Goal: Task Accomplishment & Management: Complete application form

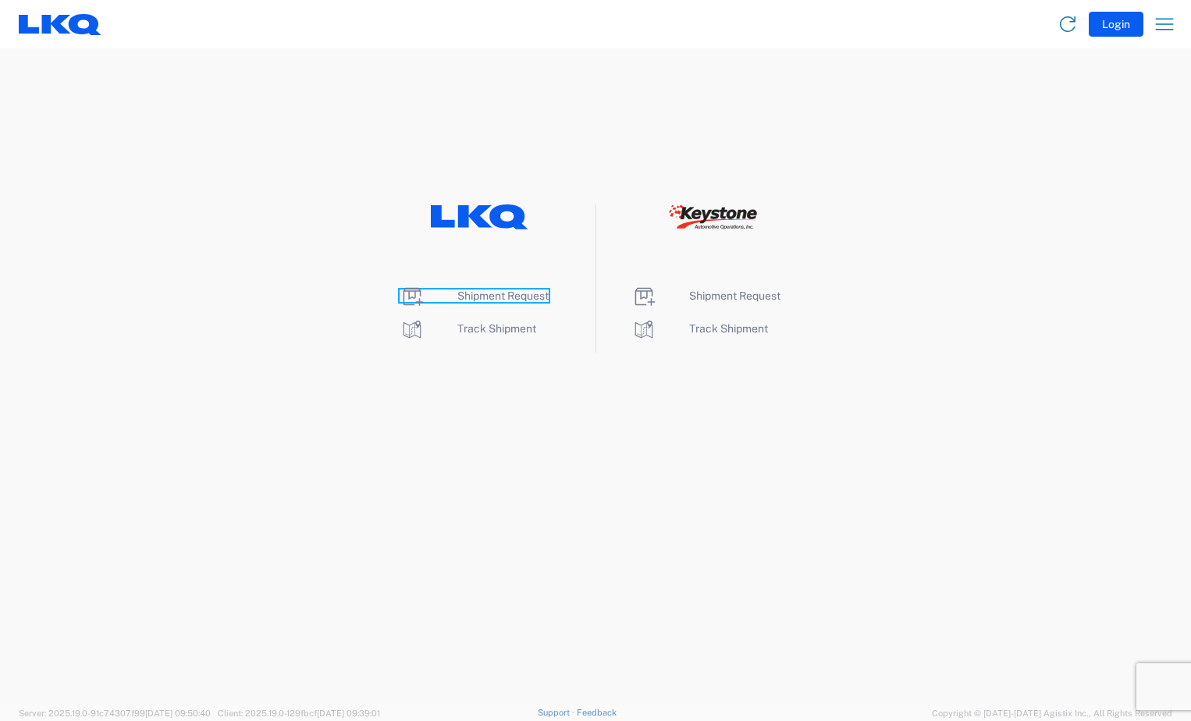
click at [535, 294] on span "Shipment Request" at bounding box center [502, 296] width 91 height 12
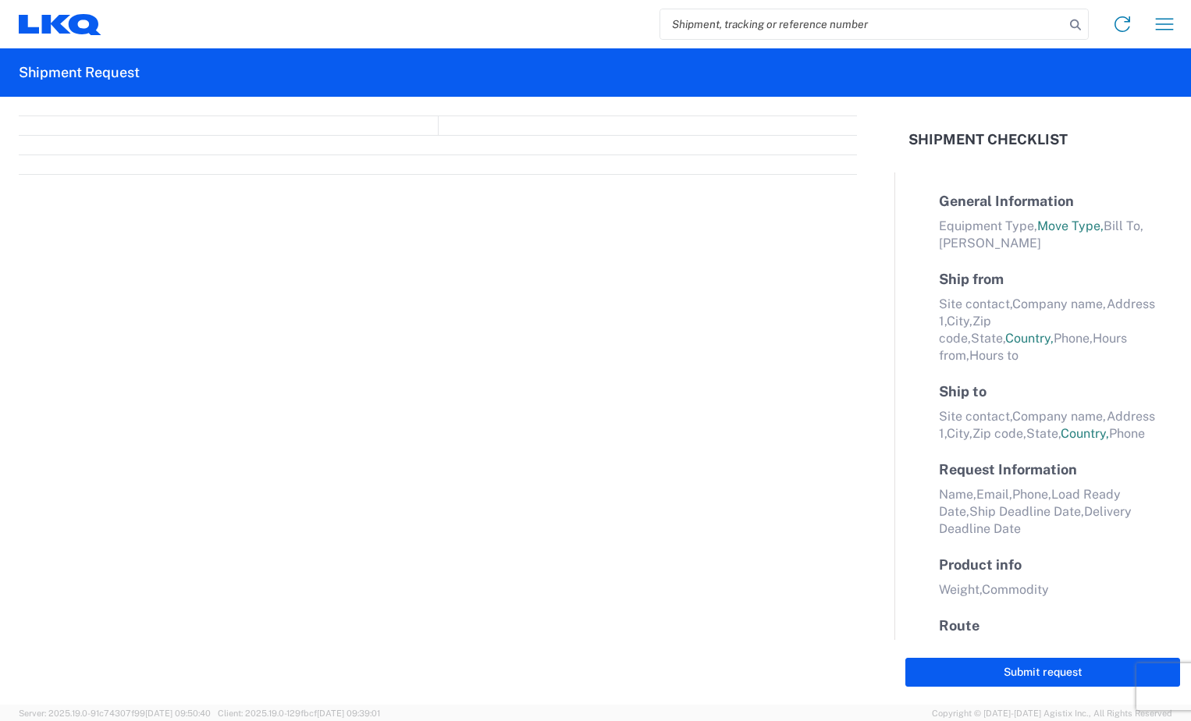
select select "FULL"
select select "LBS"
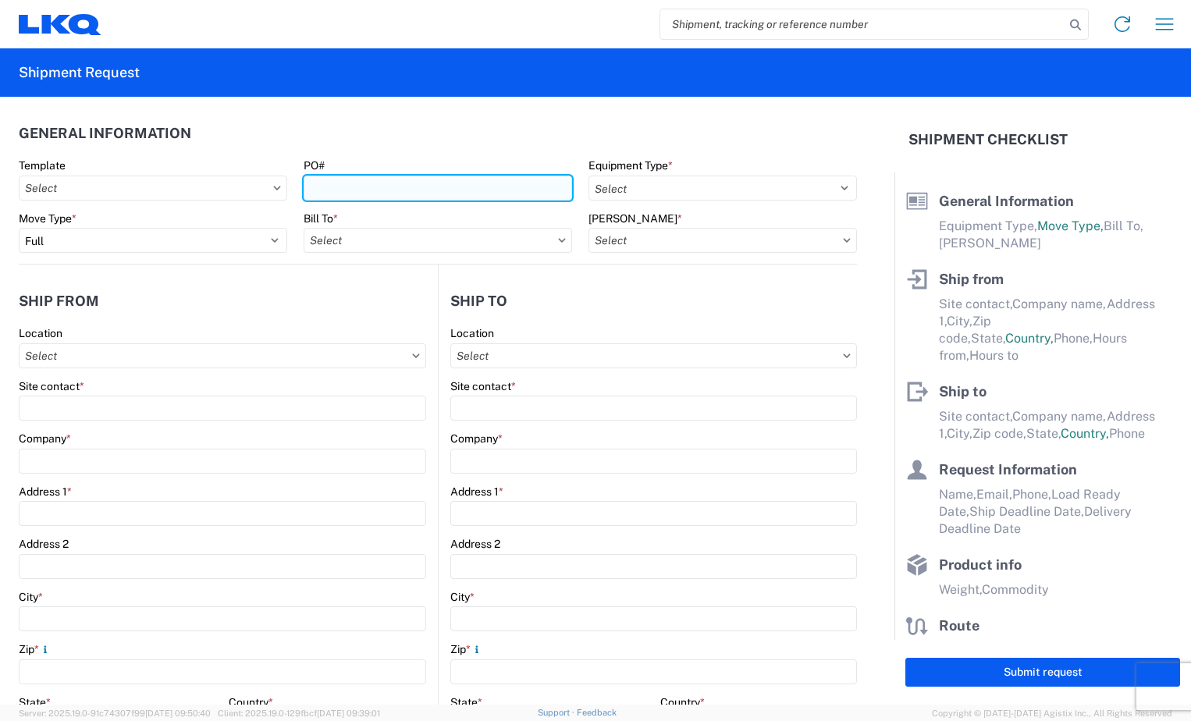
click at [406, 187] on input "PO#" at bounding box center [438, 188] width 269 height 25
type input "GV004585"
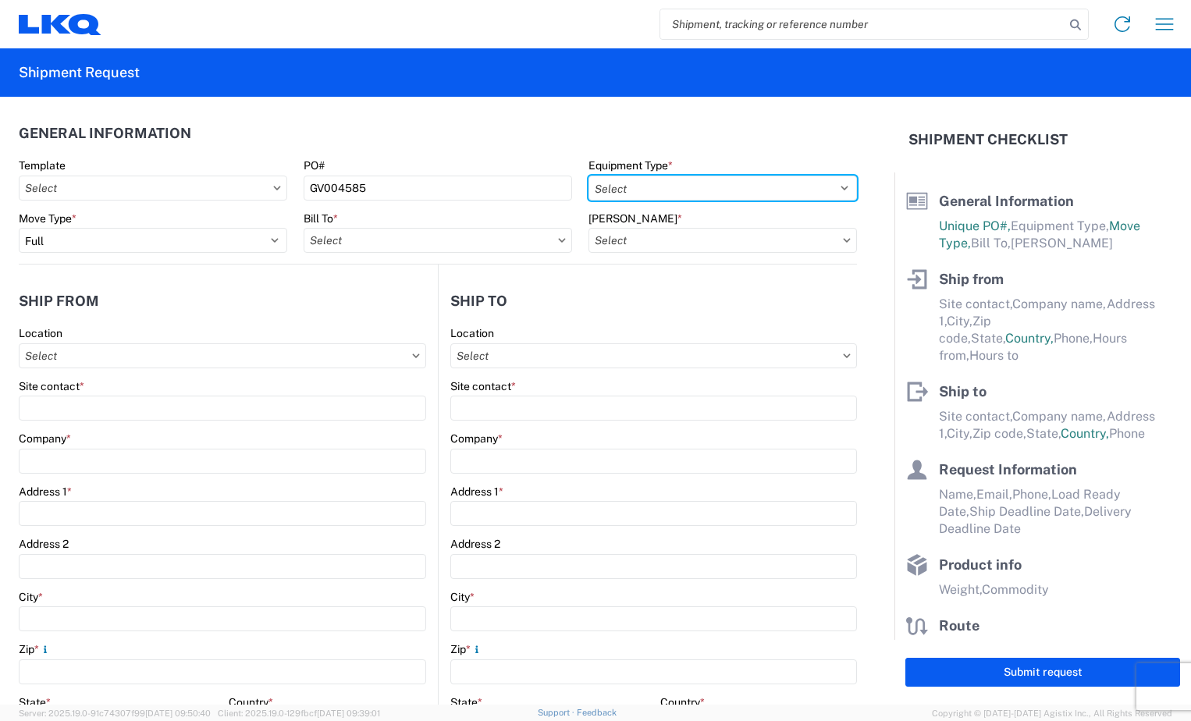
select select "STDV"
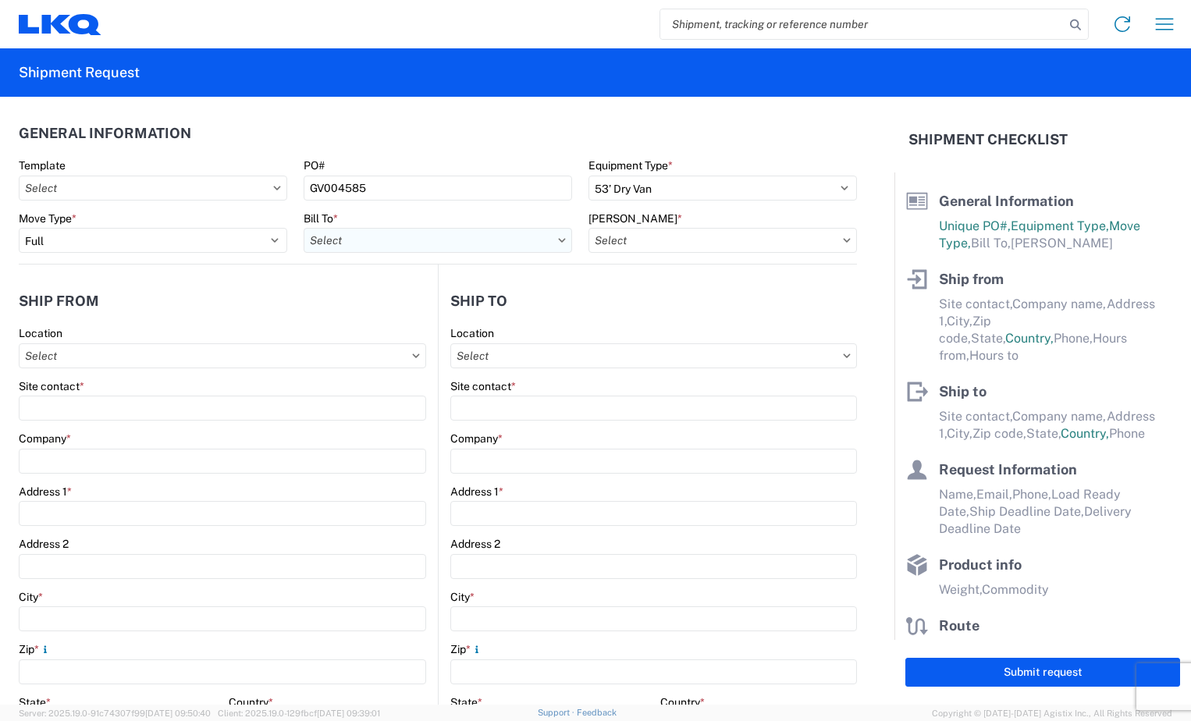
click at [350, 235] on input "text" at bounding box center [438, 240] width 269 height 25
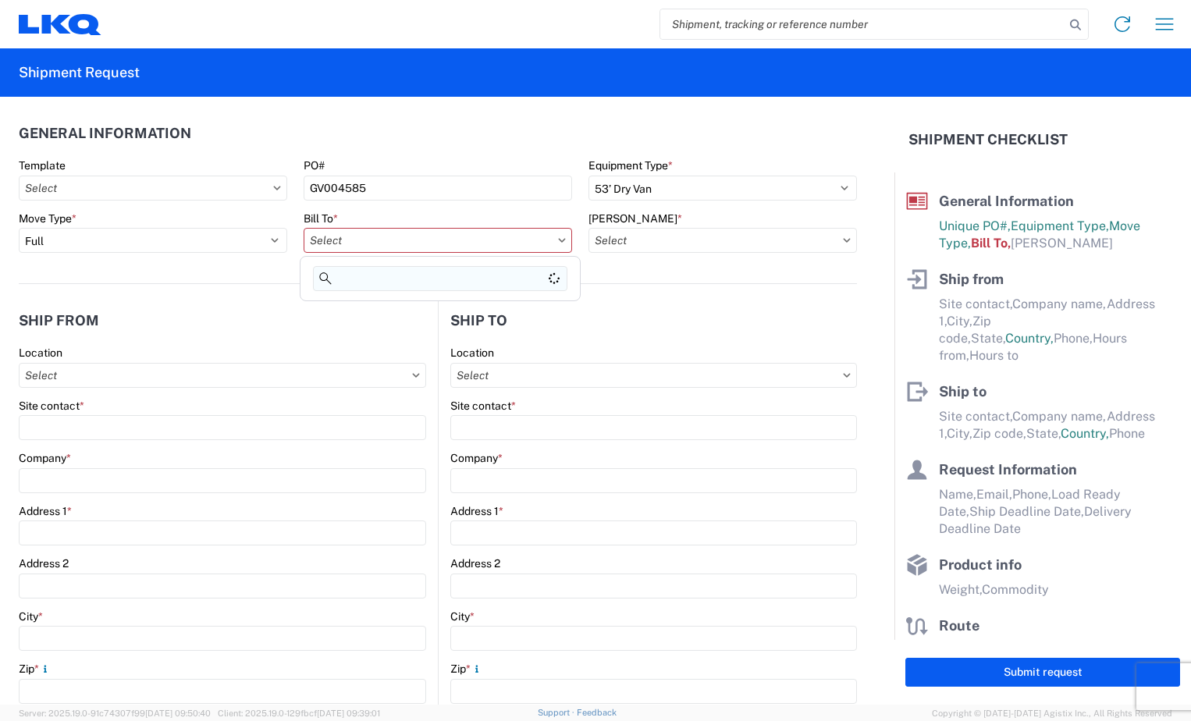
click at [400, 276] on input at bounding box center [440, 278] width 254 height 25
type input "3115"
click at [378, 313] on div "3115 - Greenville [GEOGRAPHIC_DATA] Inventory Recovery" at bounding box center [456, 309] width 304 height 25
type input "3115 - Greenville [GEOGRAPHIC_DATA] Inventory Recovery"
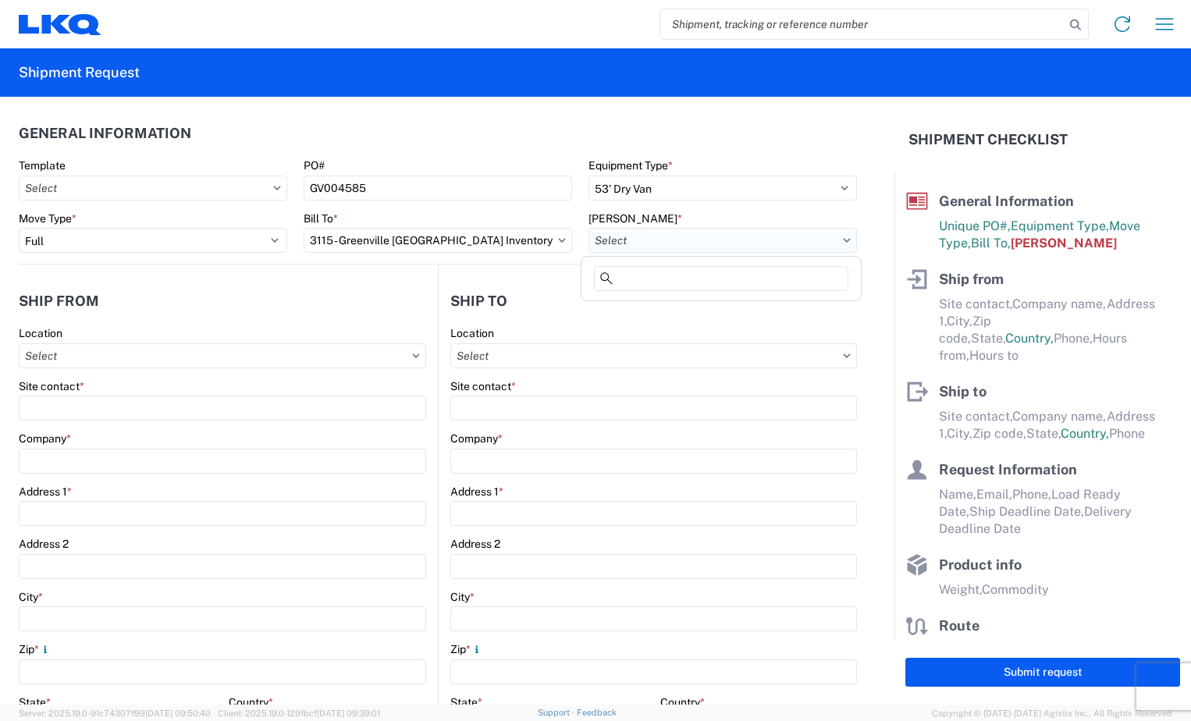
click at [658, 239] on input "text" at bounding box center [723, 240] width 269 height 25
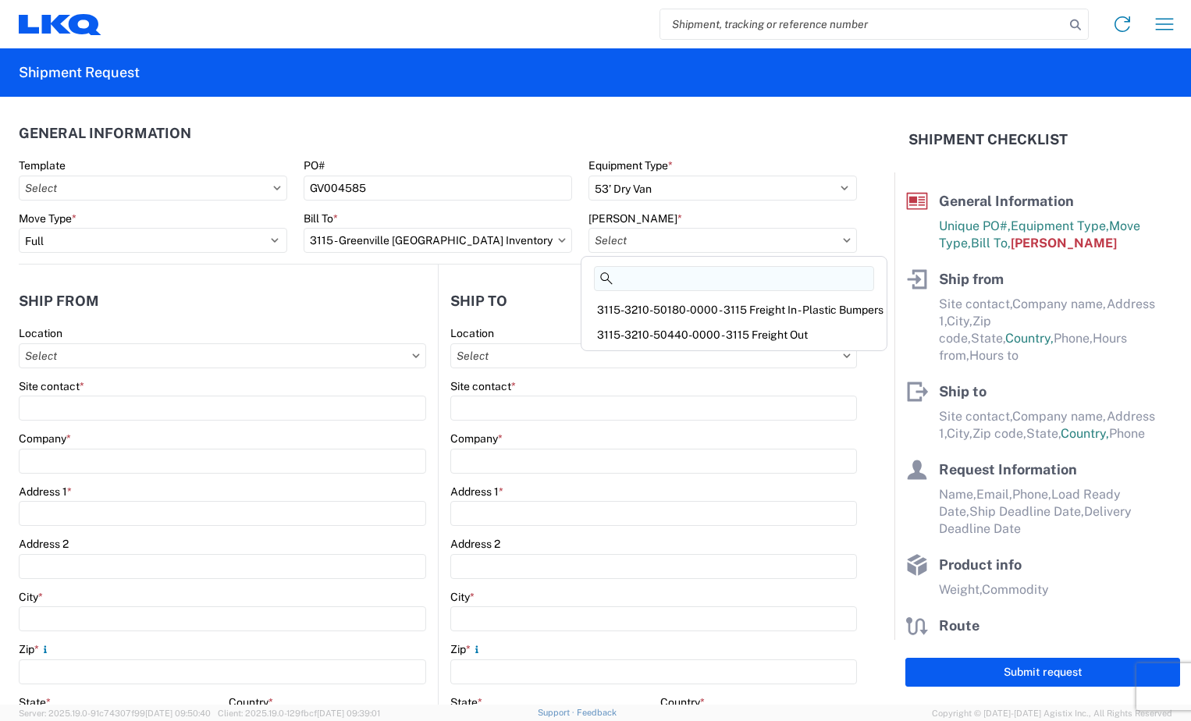
click at [642, 279] on input at bounding box center [734, 278] width 280 height 25
click at [731, 311] on div "3115-3210-50180-0000 - 3115 Freight In - Plastic Bumpers" at bounding box center [734, 309] width 299 height 25
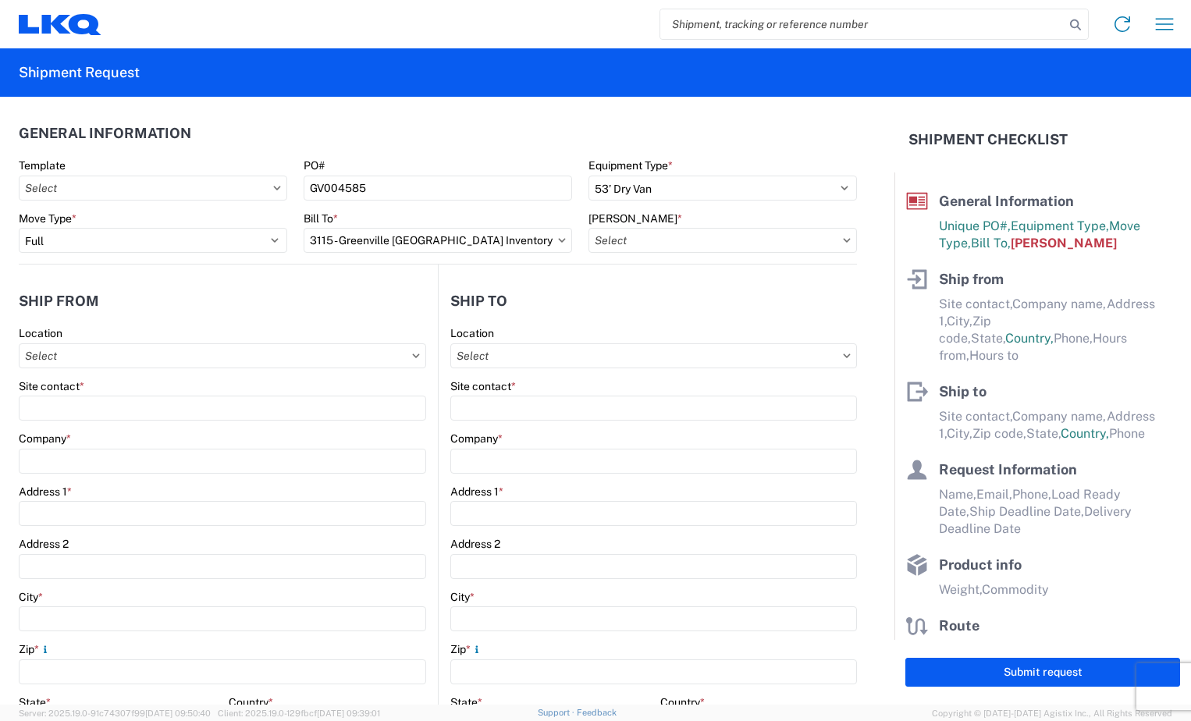
type input "3115-3210-50180-0000 - 3115 Freight In - Plastic Bumpers"
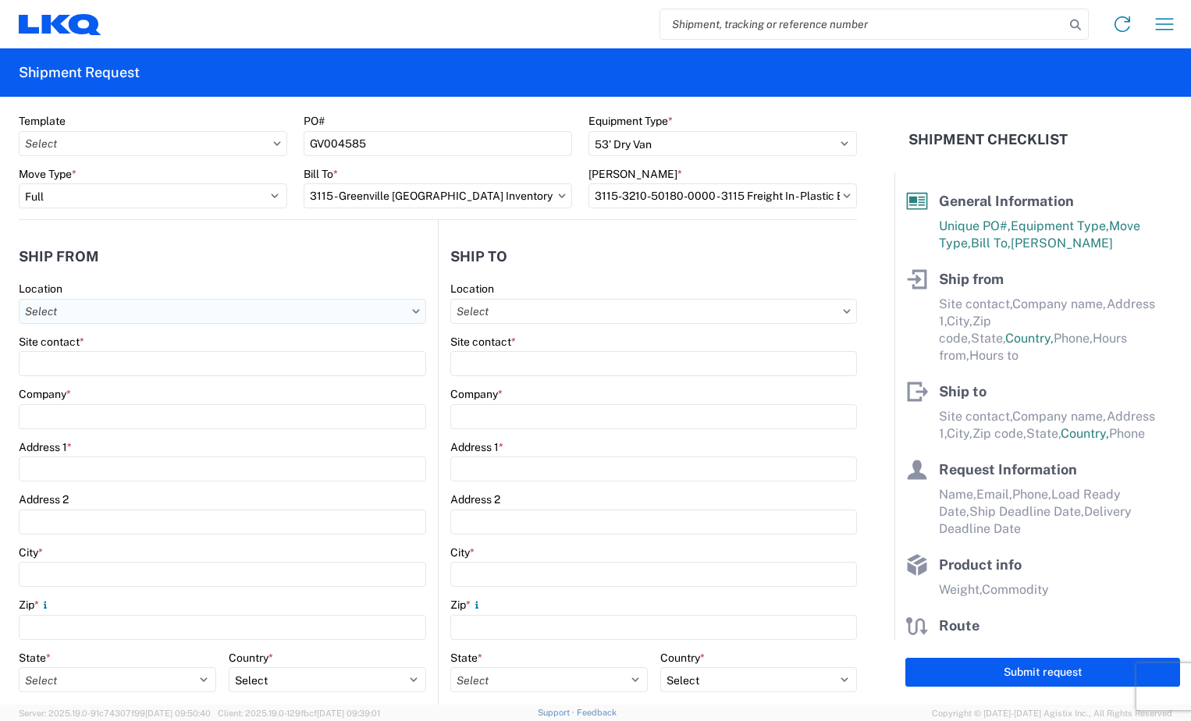
scroll to position [156, 0]
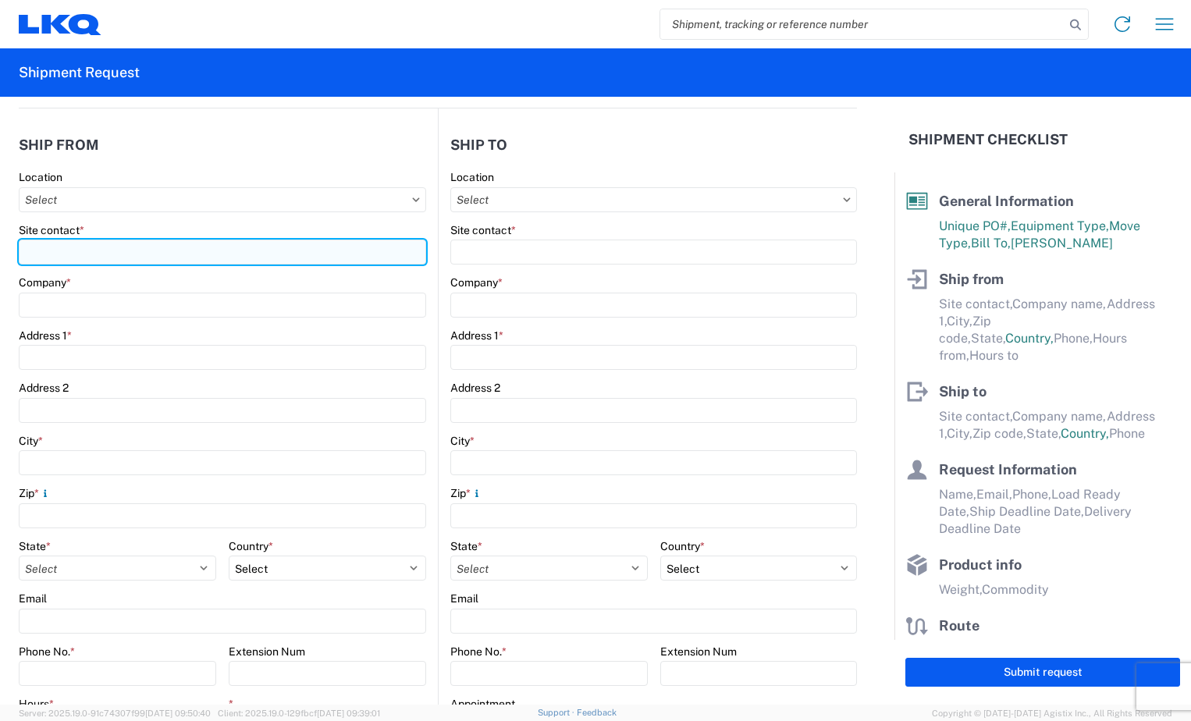
click at [92, 252] on input "Site contact *" at bounding box center [222, 252] width 407 height 25
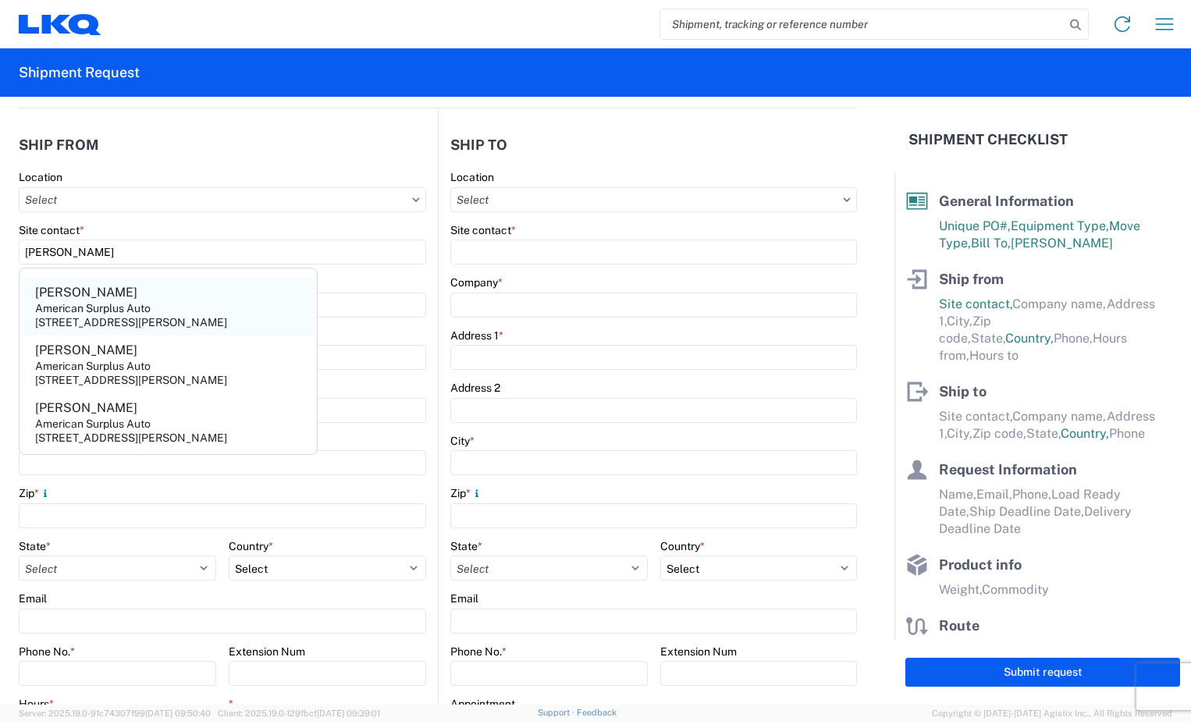
click at [113, 317] on div "[STREET_ADDRESS][PERSON_NAME]" at bounding box center [131, 322] width 192 height 14
type input "[PERSON_NAME]"
type input "American Surplus Auto"
type input "[STREET_ADDRESS][PERSON_NAME]"
type input "[GEOGRAPHIC_DATA]"
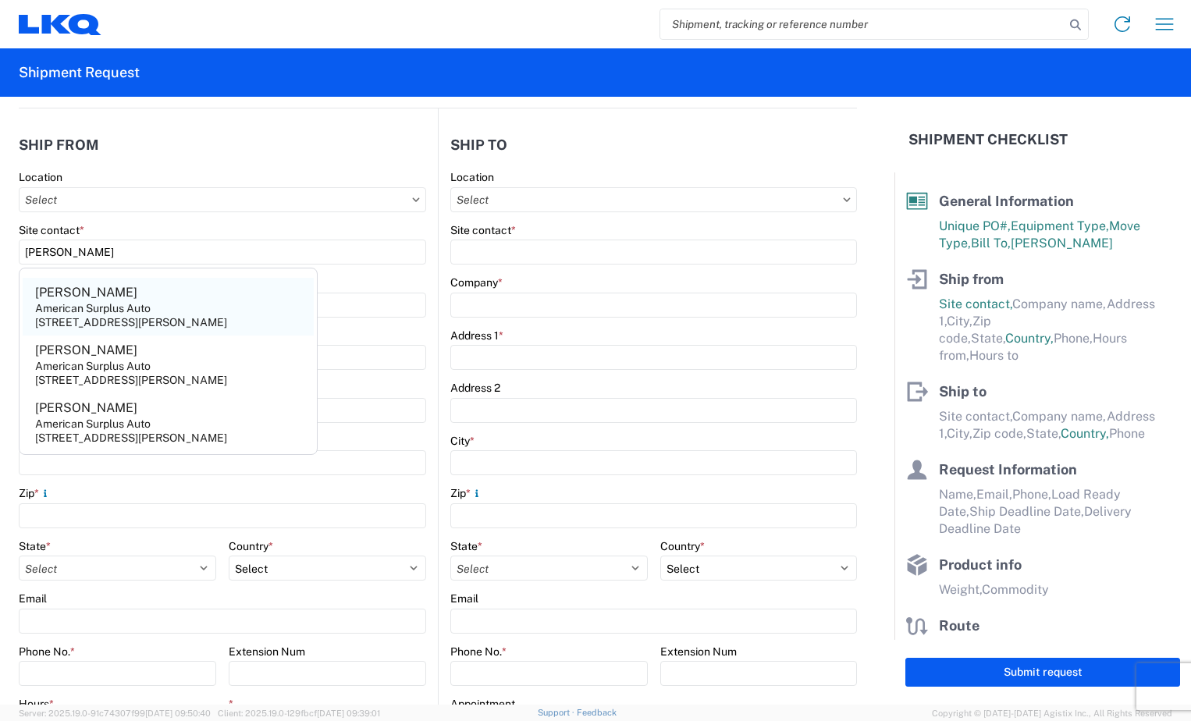
type input "48234"
select select "MI"
select select "US"
type input "[PHONE_NUMBER]"
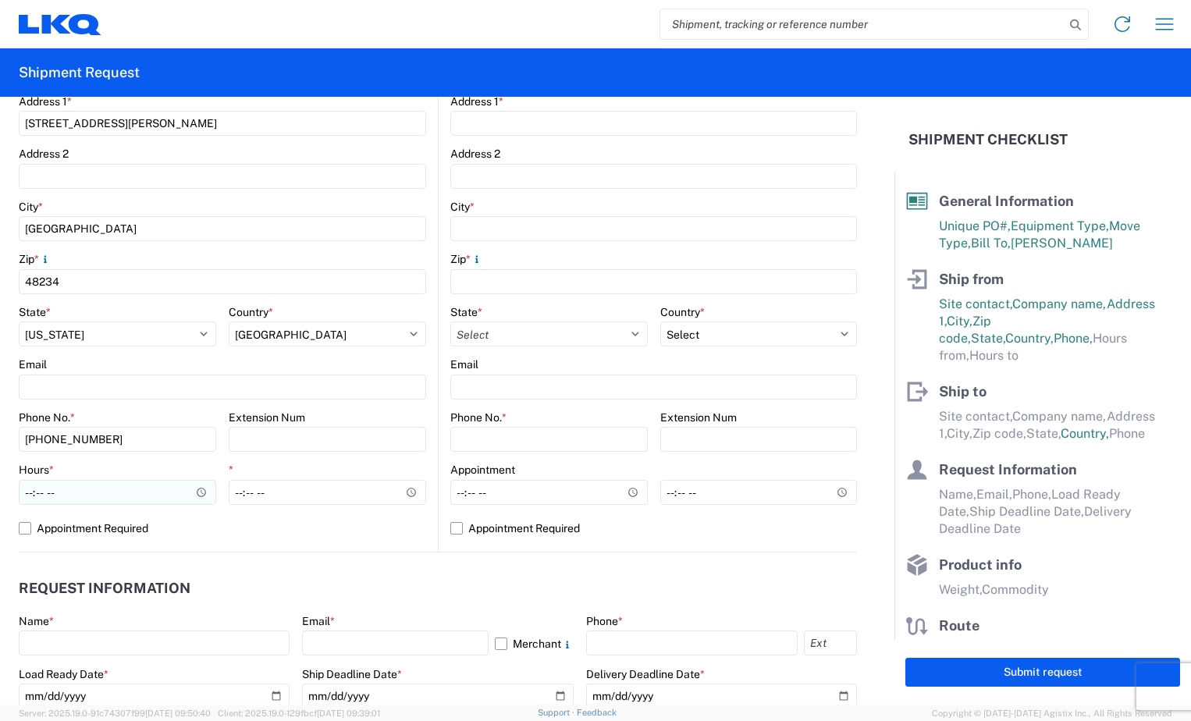
scroll to position [468, 0]
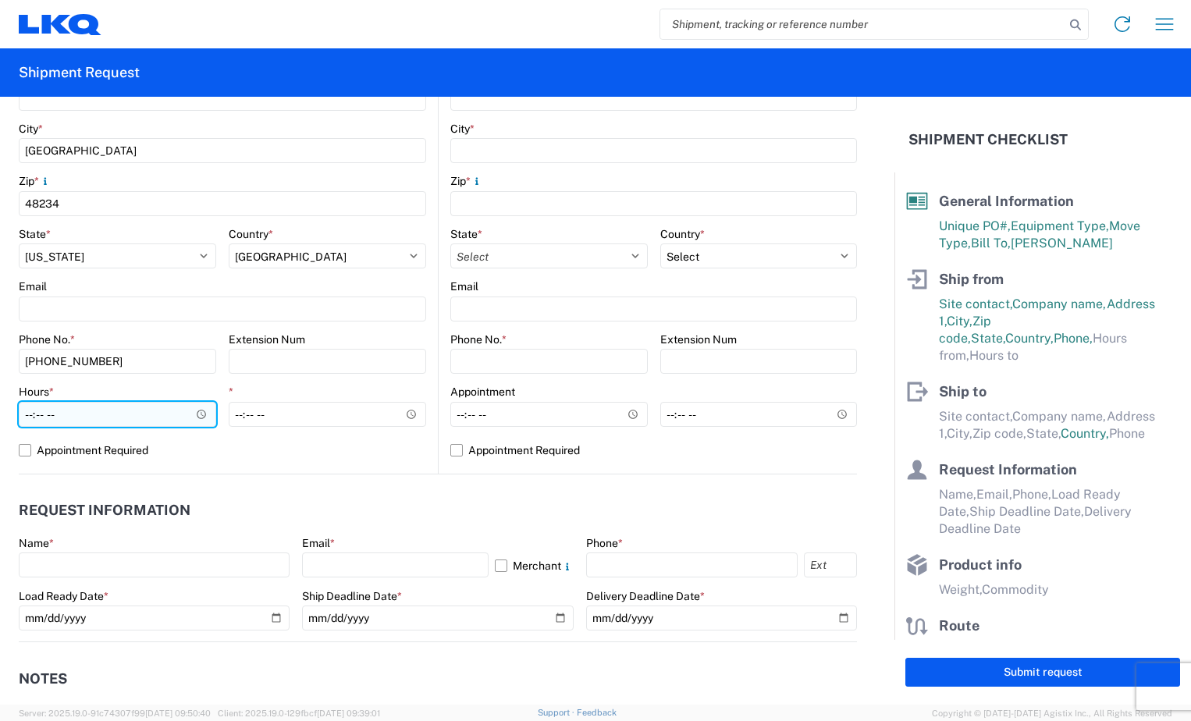
click at [166, 408] on input "Hours *" at bounding box center [117, 414] width 197 height 25
type input "08:00"
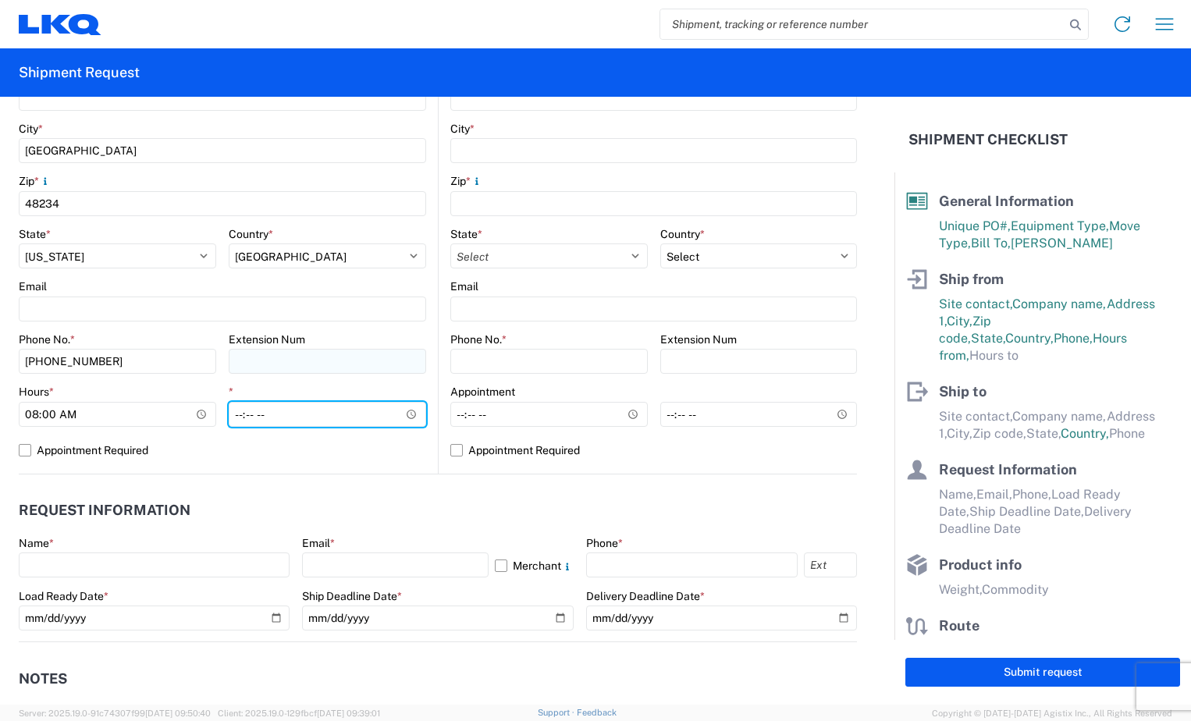
type input "10:00"
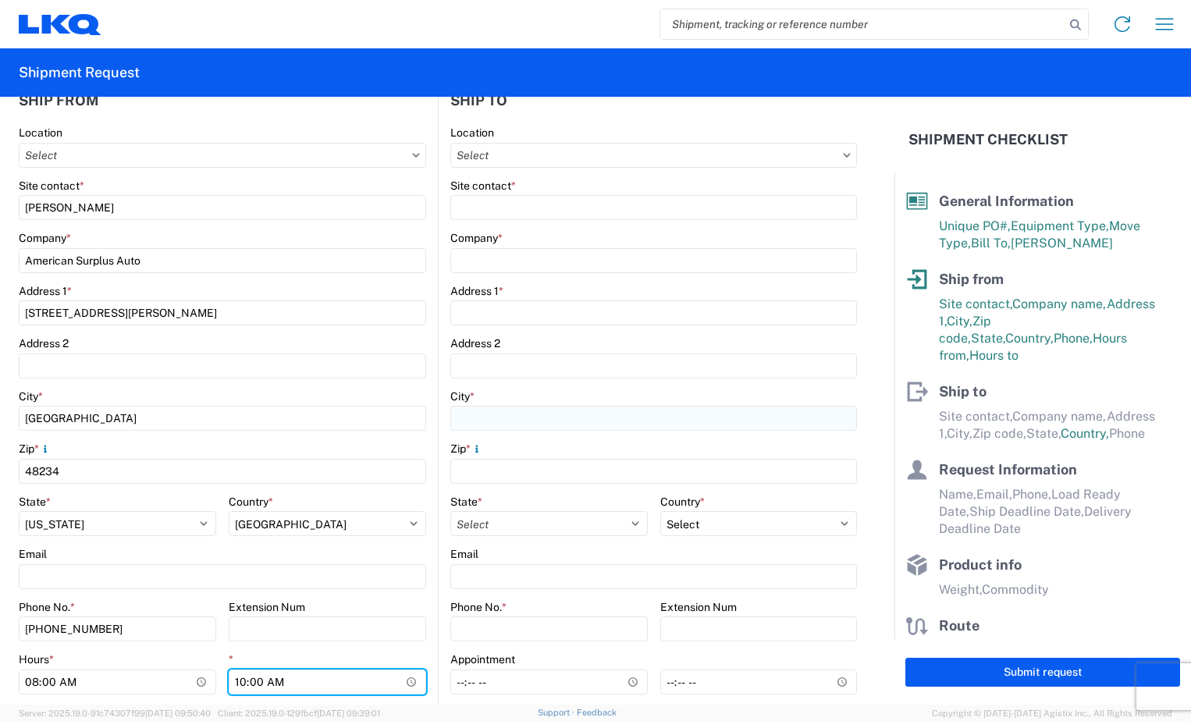
scroll to position [156, 0]
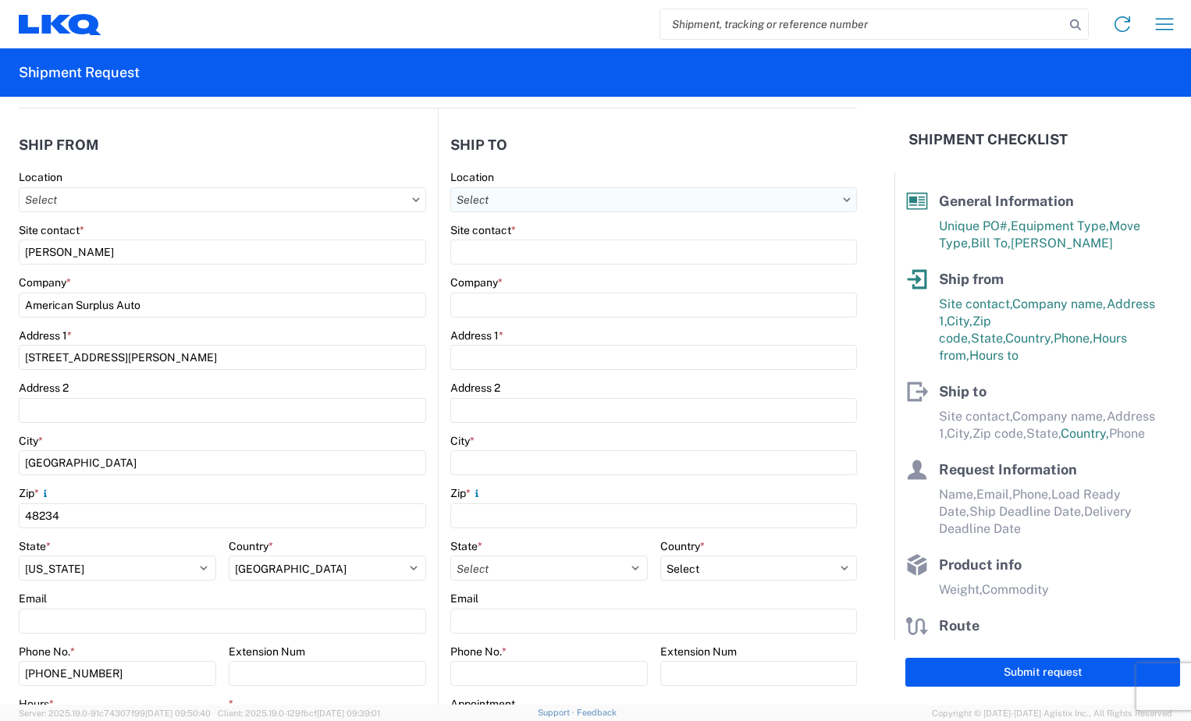
click at [578, 197] on input "text" at bounding box center [653, 199] width 407 height 25
drag, startPoint x: 492, startPoint y: 250, endPoint x: 508, endPoint y: 242, distance: 18.2
click at [492, 249] on input at bounding box center [585, 238] width 254 height 25
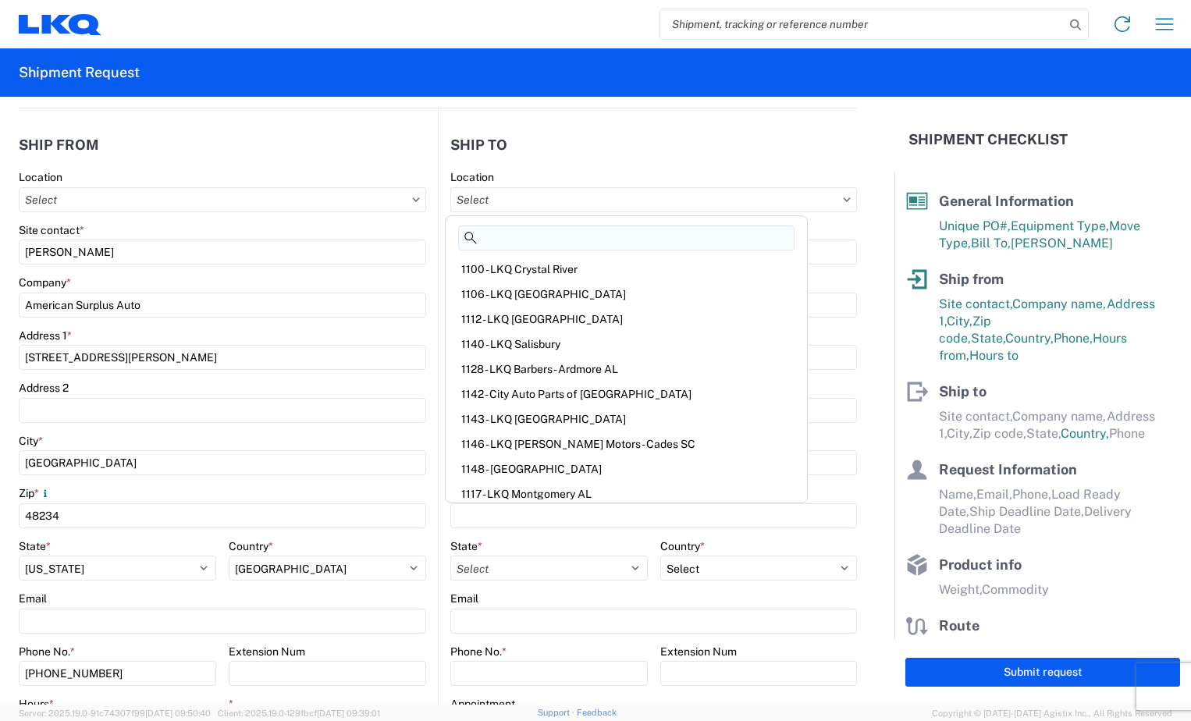
click at [514, 236] on input at bounding box center [626, 238] width 336 height 25
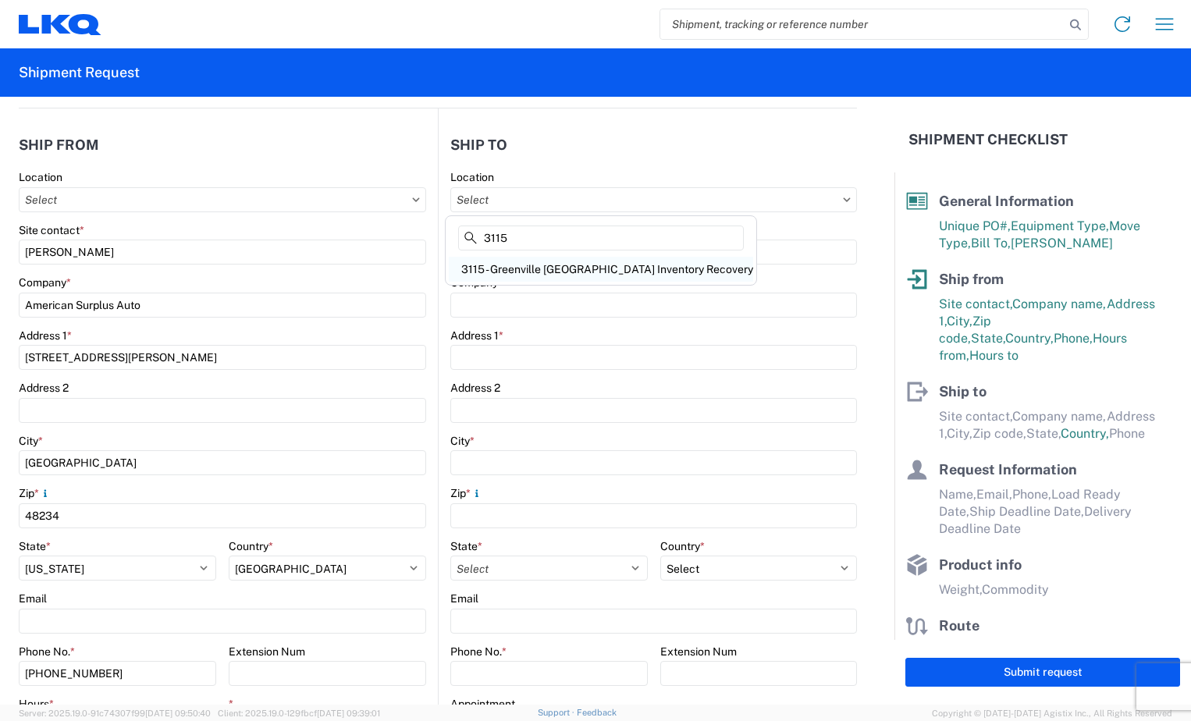
type input "3115"
click at [523, 275] on div "3115 - Greenville [GEOGRAPHIC_DATA] Inventory Recovery" at bounding box center [601, 269] width 304 height 25
type input "3115 - Greenville [GEOGRAPHIC_DATA] Inventory Recovery"
type input "LKQ Corporation"
type input "[STREET_ADDRESS][PERSON_NAME]"
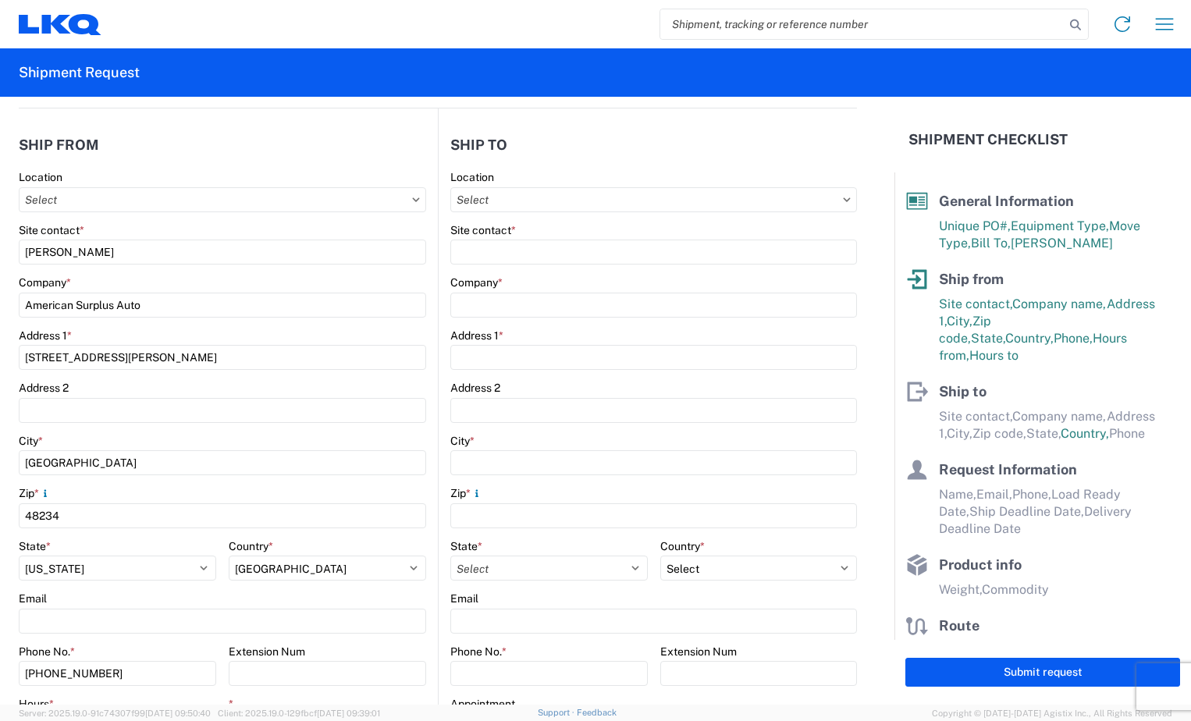
type input "[GEOGRAPHIC_DATA]"
type input "48838"
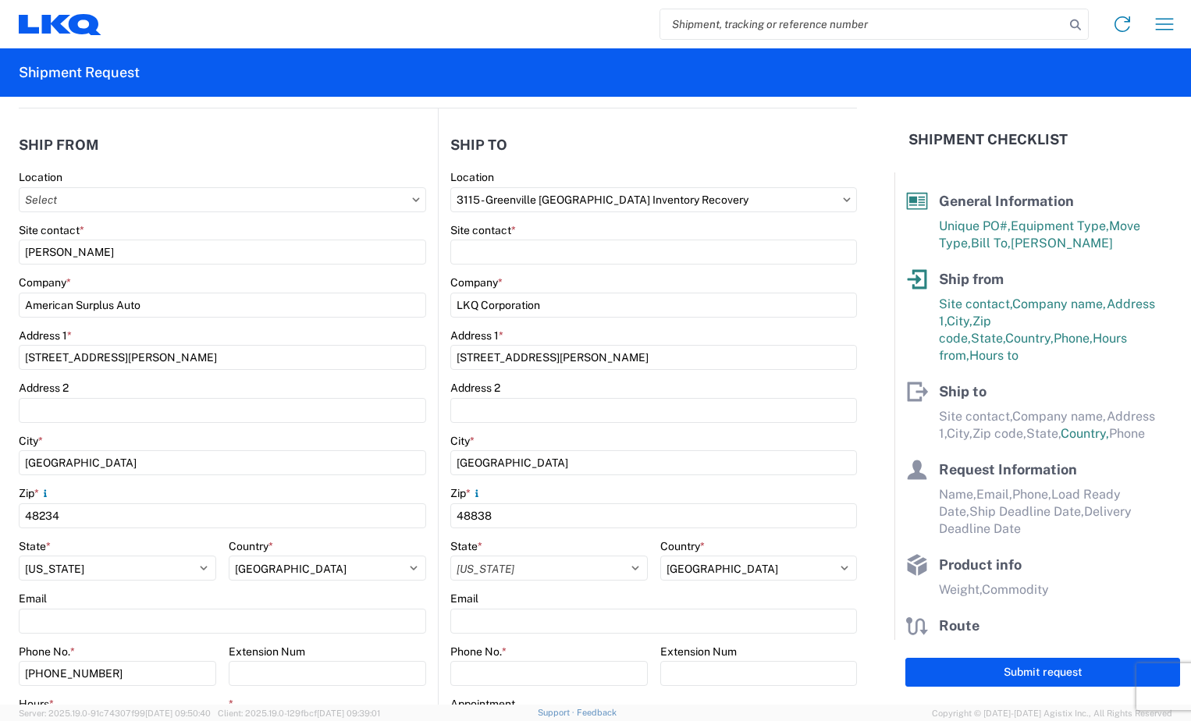
select select "US"
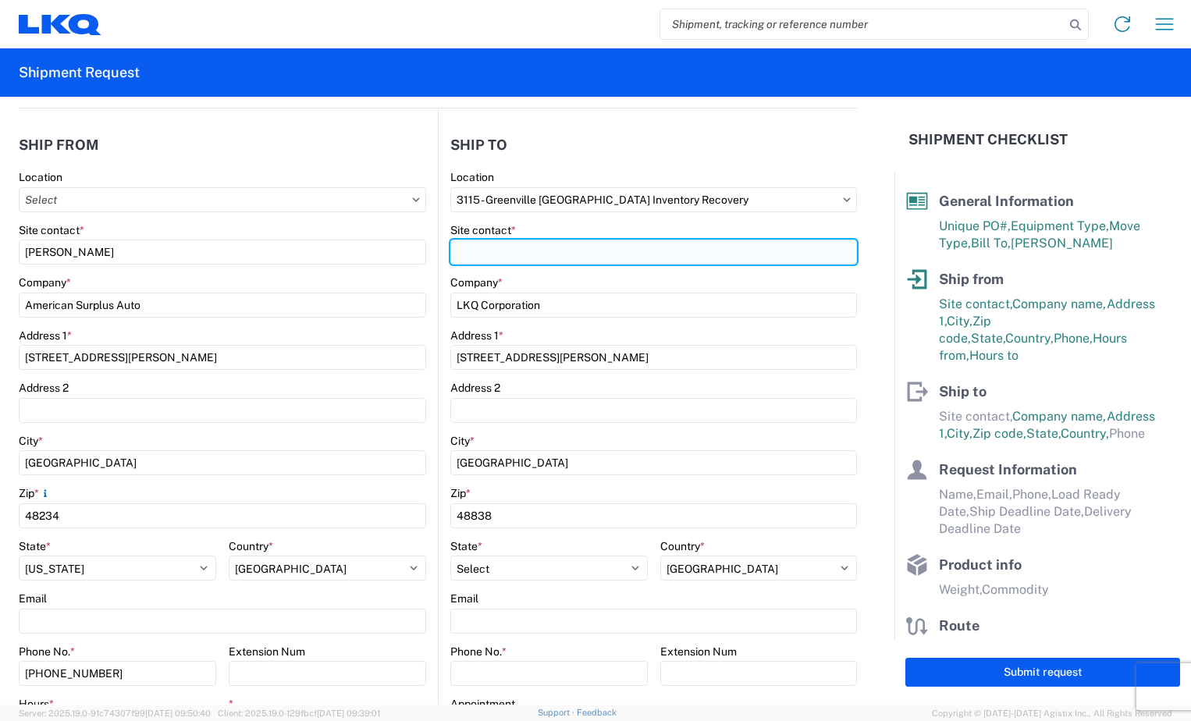
click at [529, 255] on input "Site contact *" at bounding box center [653, 252] width 407 height 25
type input "m"
click at [528, 248] on input "[PERSON_NAME]" at bounding box center [653, 252] width 407 height 25
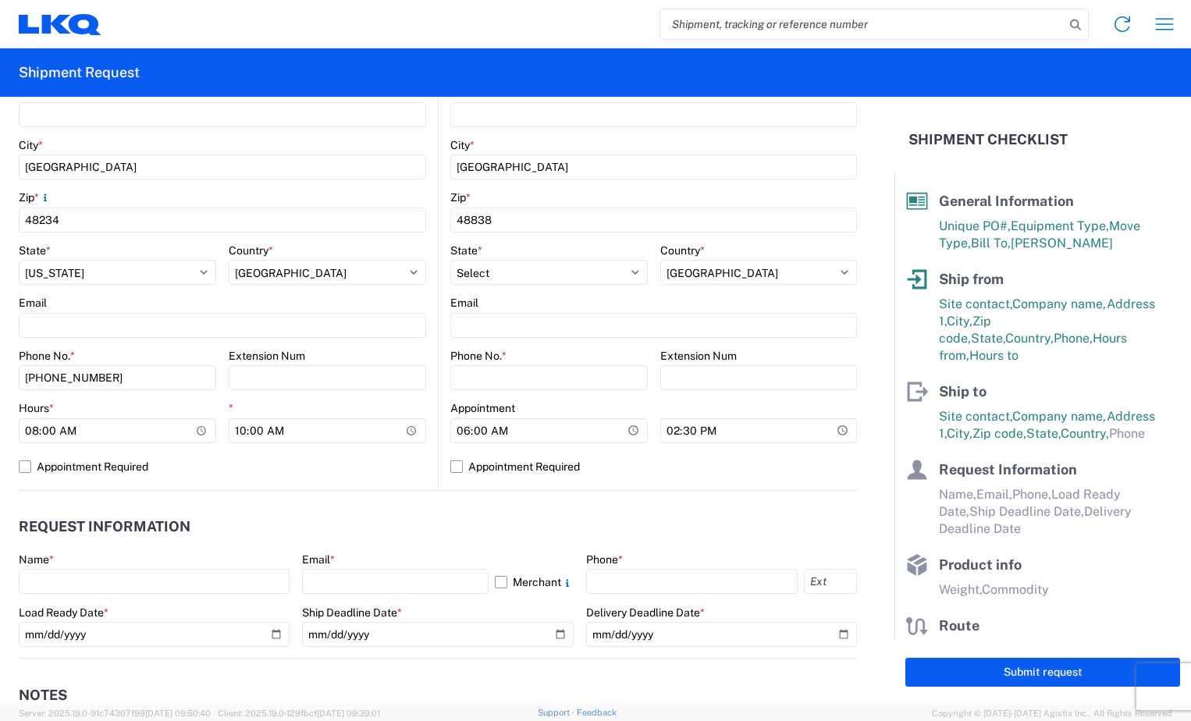
scroll to position [468, 0]
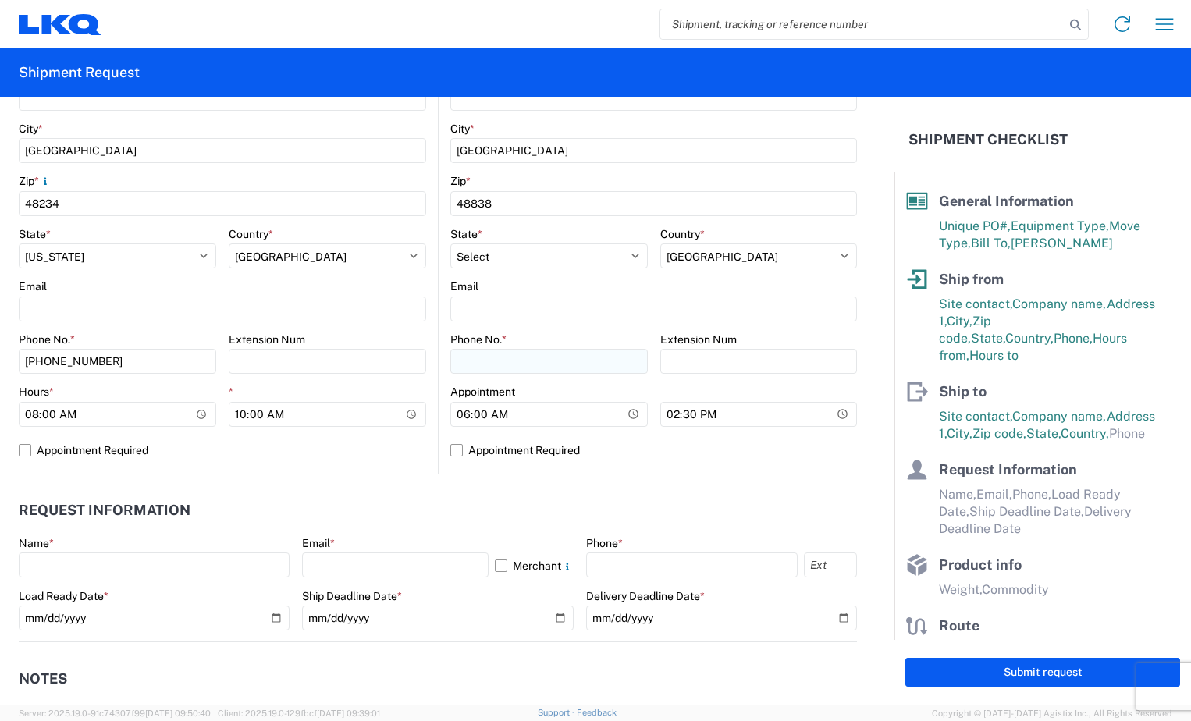
type input "[PERSON_NAME]"
click at [485, 361] on input "Phone No. *" at bounding box center [548, 361] width 197 height 25
type input "6163183081"
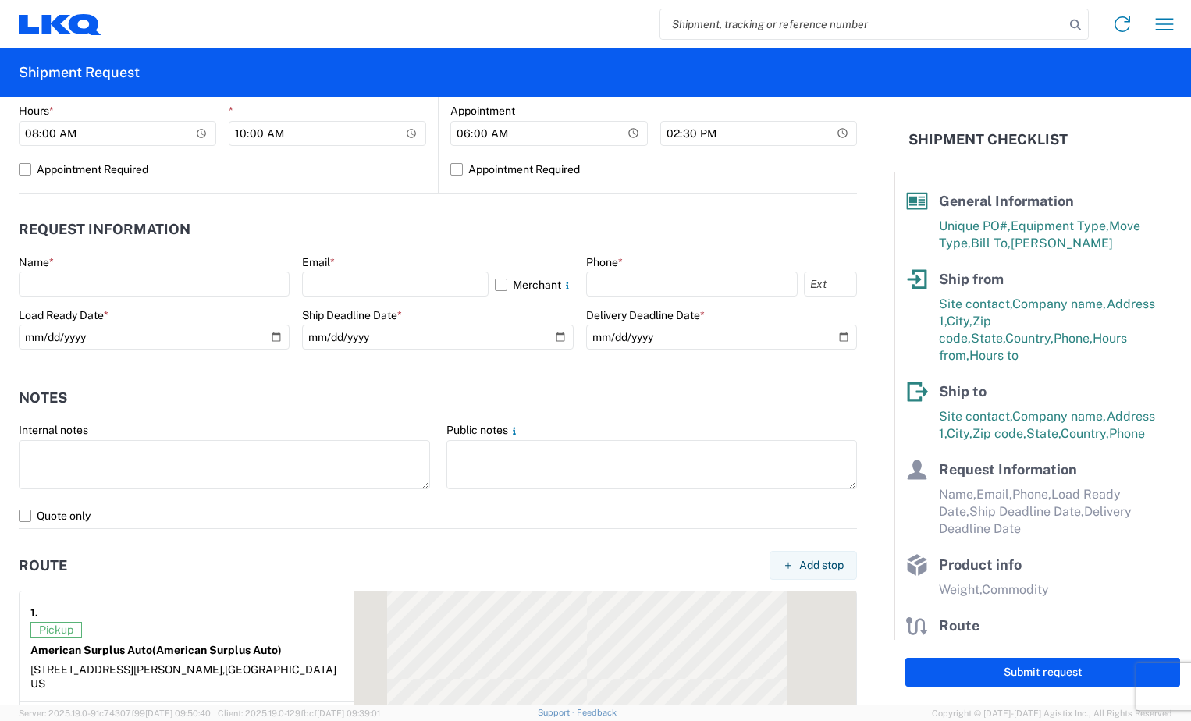
scroll to position [781, 0]
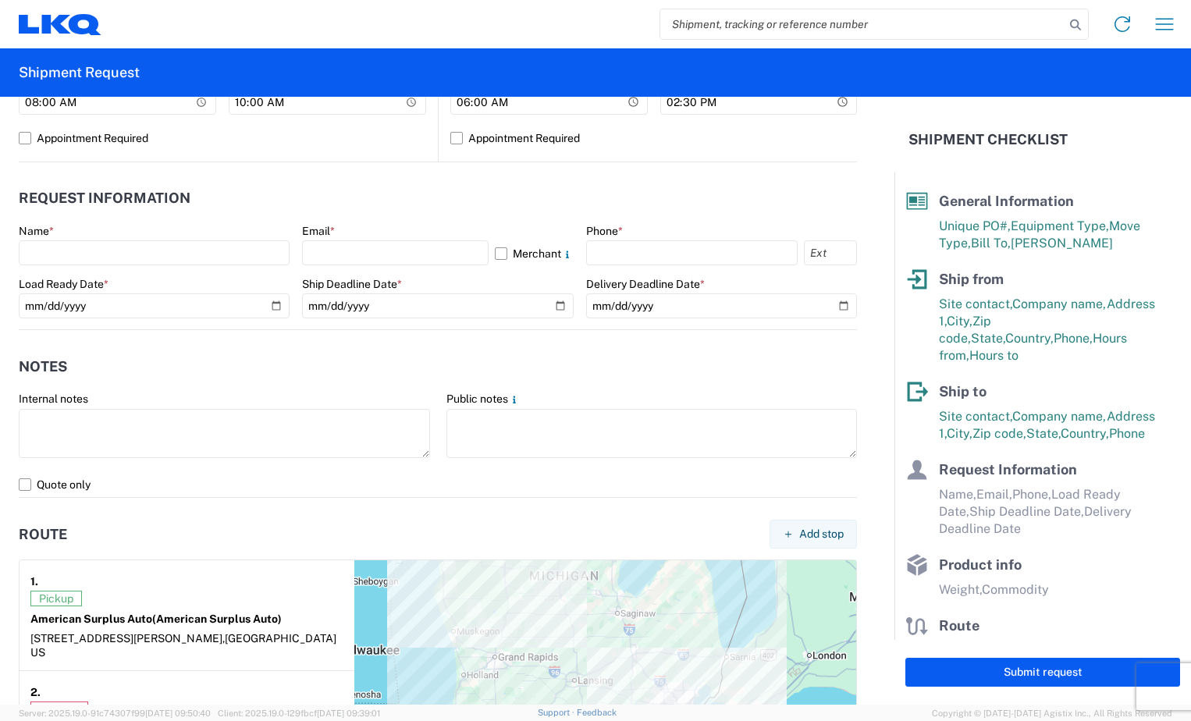
click at [118, 238] on div "Name *" at bounding box center [154, 245] width 271 height 42
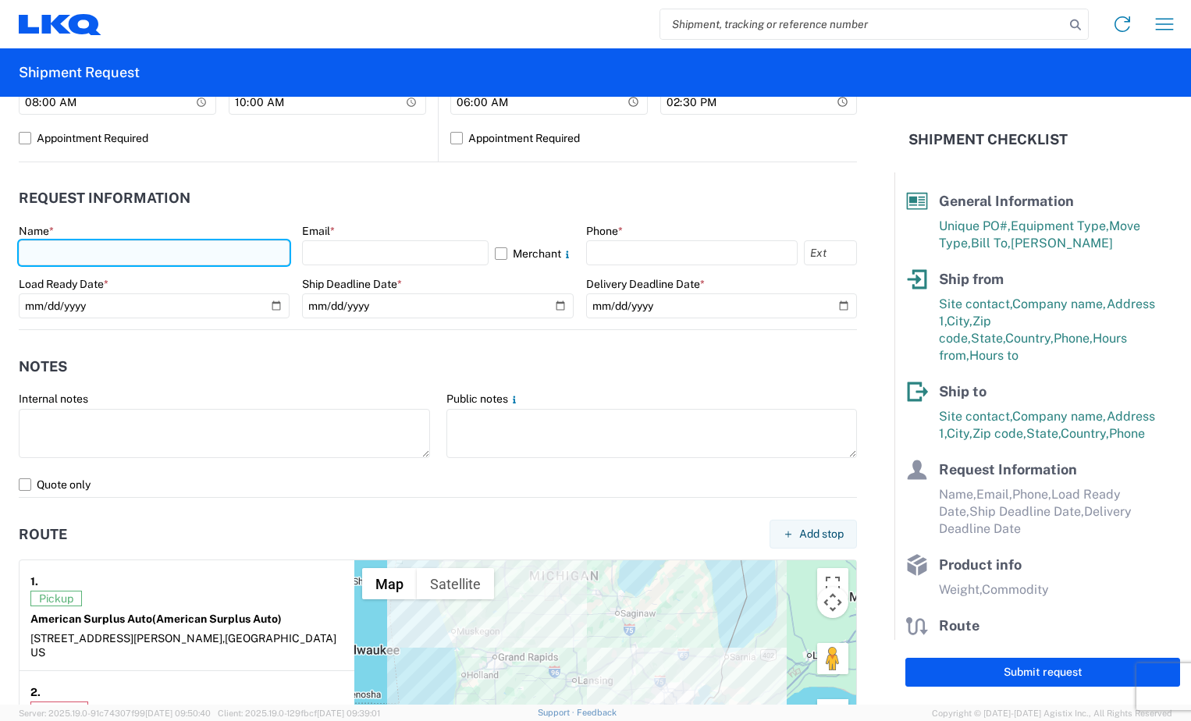
click at [116, 247] on input "text" at bounding box center [154, 252] width 271 height 25
type input "[PERSON_NAME]"
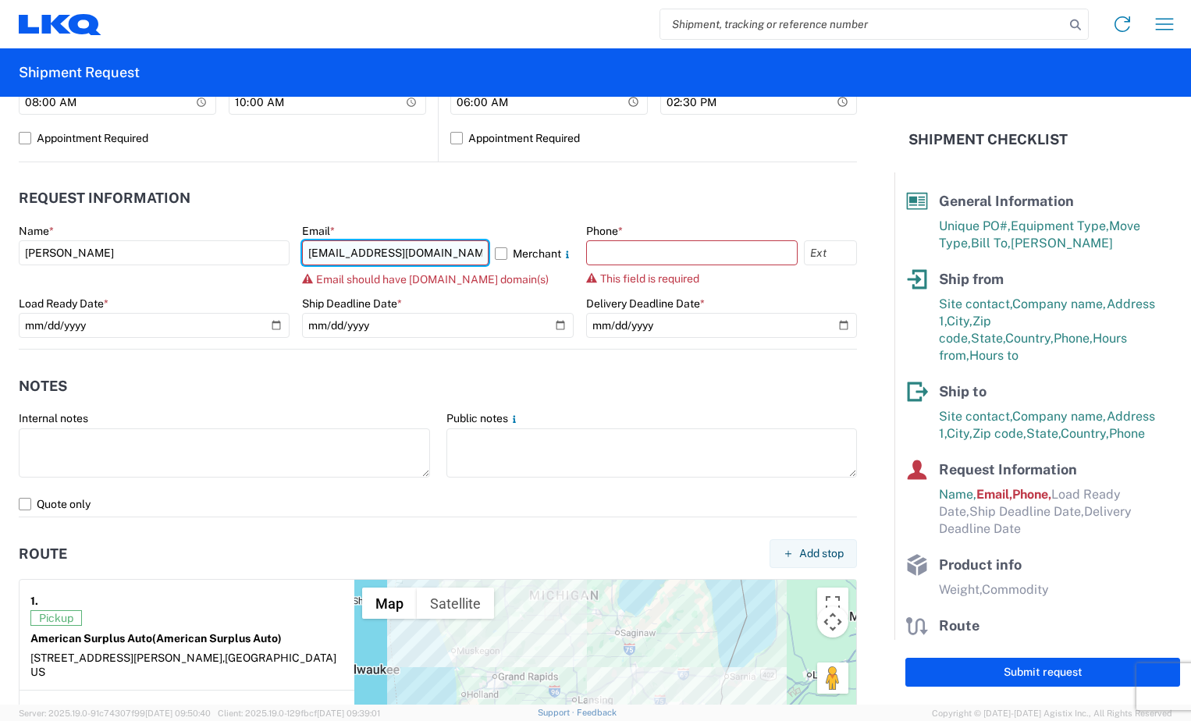
drag, startPoint x: 461, startPoint y: 249, endPoint x: 375, endPoint y: 251, distance: 85.9
click at [375, 251] on input "[EMAIL_ADDRESS][DOMAIN_NAME]" at bounding box center [395, 252] width 186 height 25
type input "[EMAIL_ADDRESS][DOMAIN_NAME]"
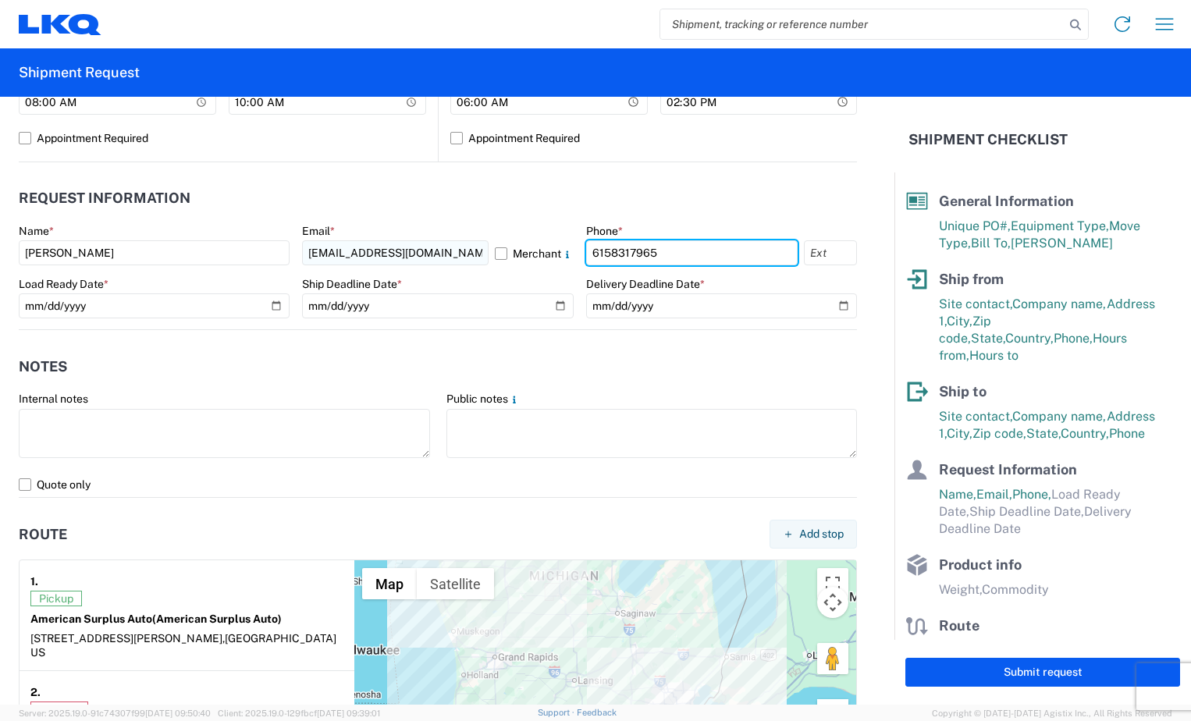
type input "6158317965"
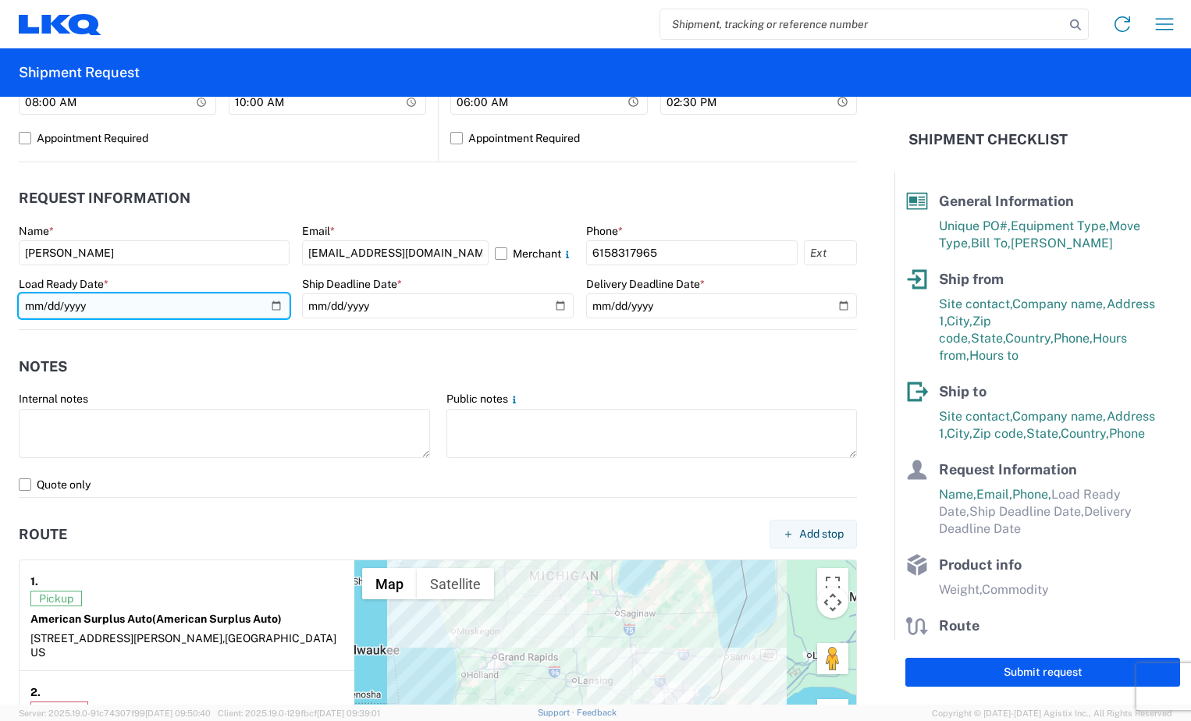
click at [268, 306] on input "date" at bounding box center [154, 305] width 271 height 25
type input "[DATE]"
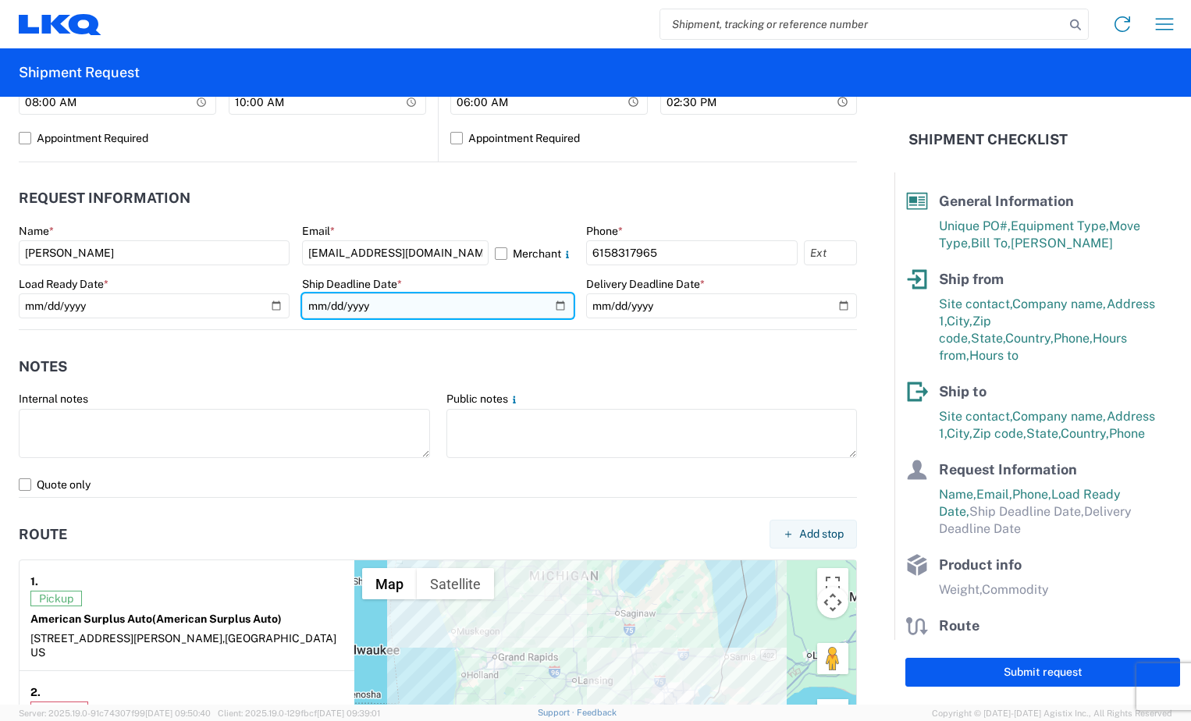
click at [557, 301] on input "date" at bounding box center [437, 305] width 271 height 25
type input "[DATE]"
click at [845, 305] on form "General Information Template PO# GV004585 Equipment Type * Select 53’ Dry Van F…" at bounding box center [447, 401] width 895 height 608
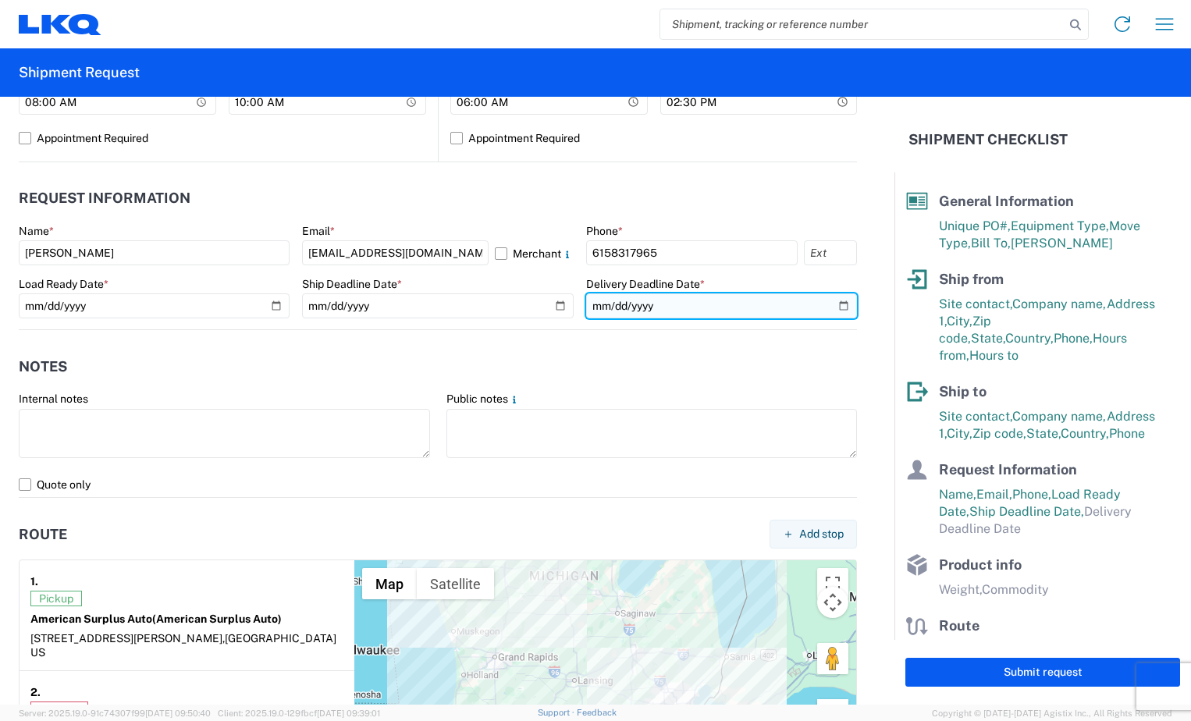
click at [826, 300] on input "date" at bounding box center [721, 305] width 271 height 25
type input "[DATE]"
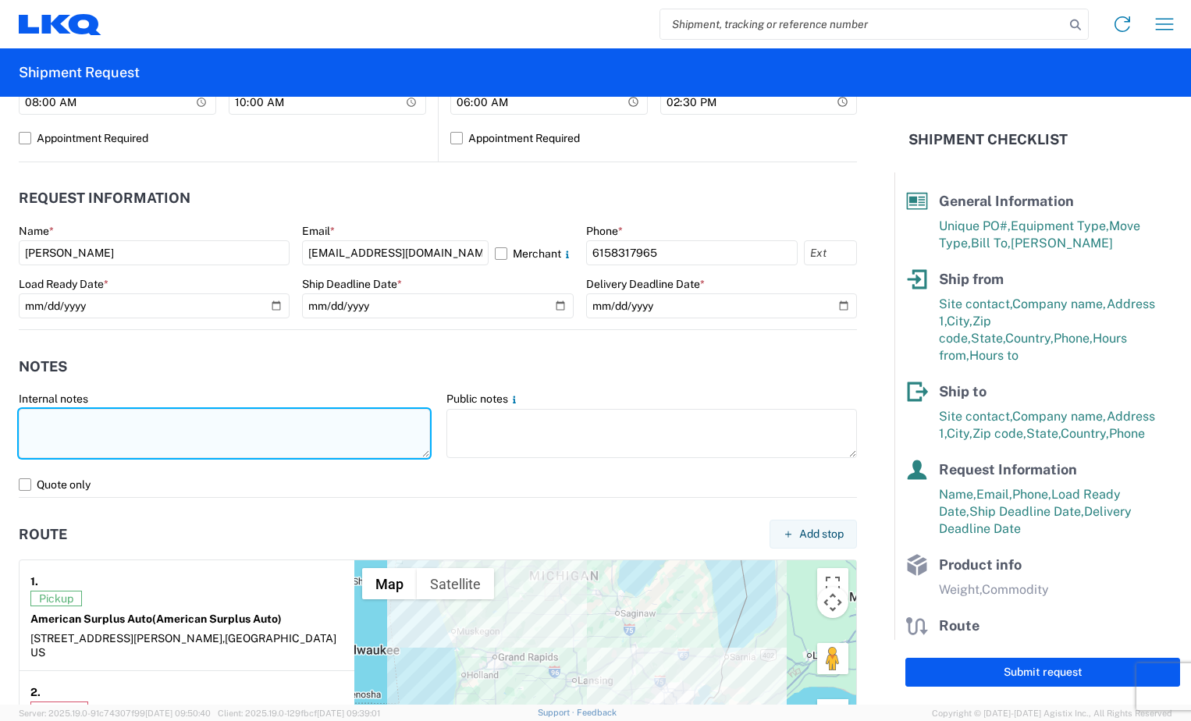
click at [96, 421] on textarea at bounding box center [224, 433] width 411 height 49
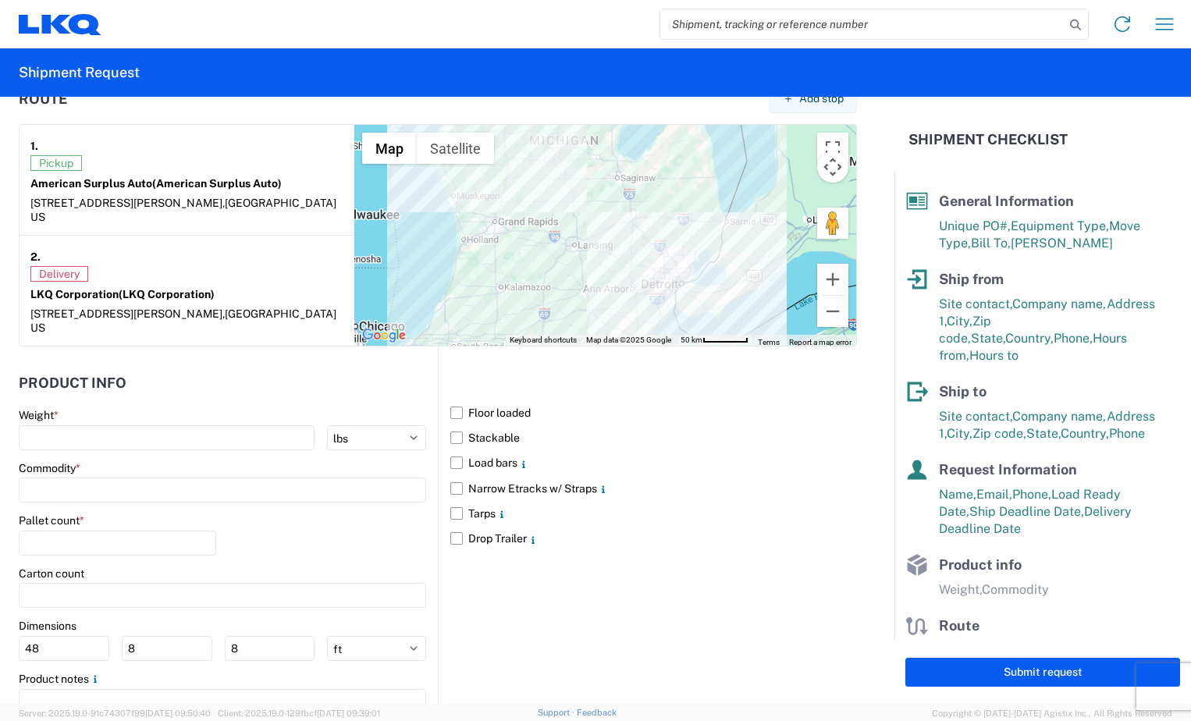
scroll to position [1264, 0]
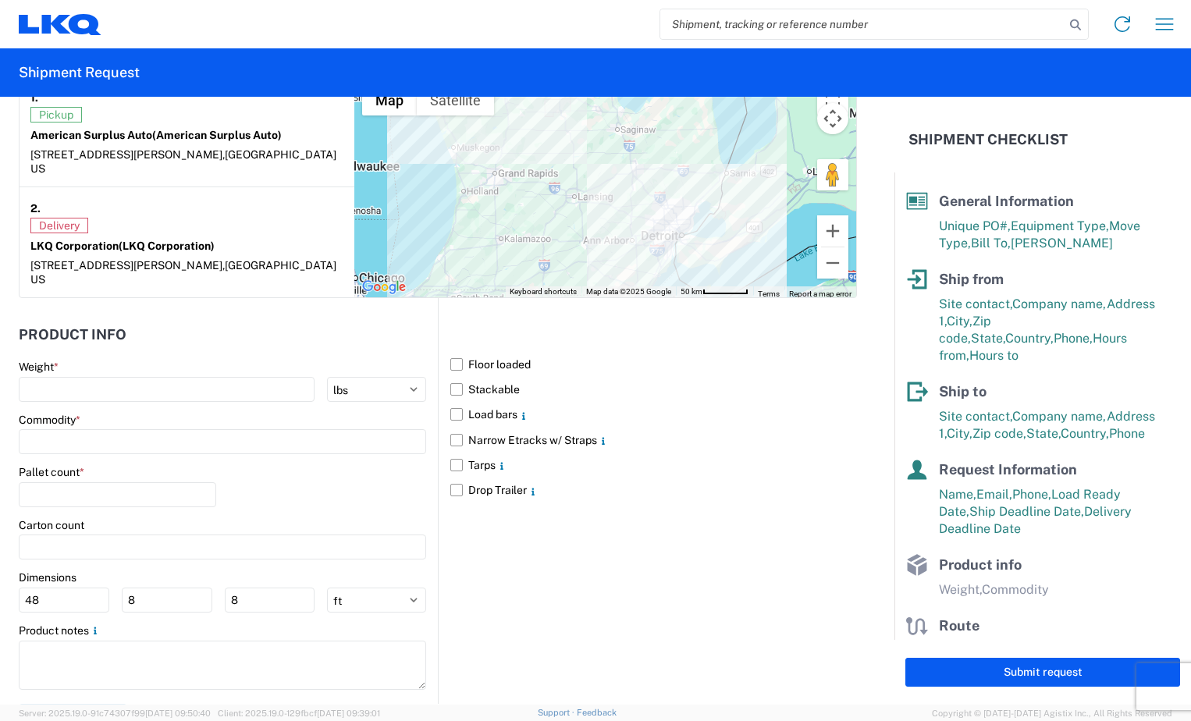
type textarea "Please assign load to OMNI as carrier."
click at [114, 360] on div "Weight *" at bounding box center [222, 367] width 407 height 14
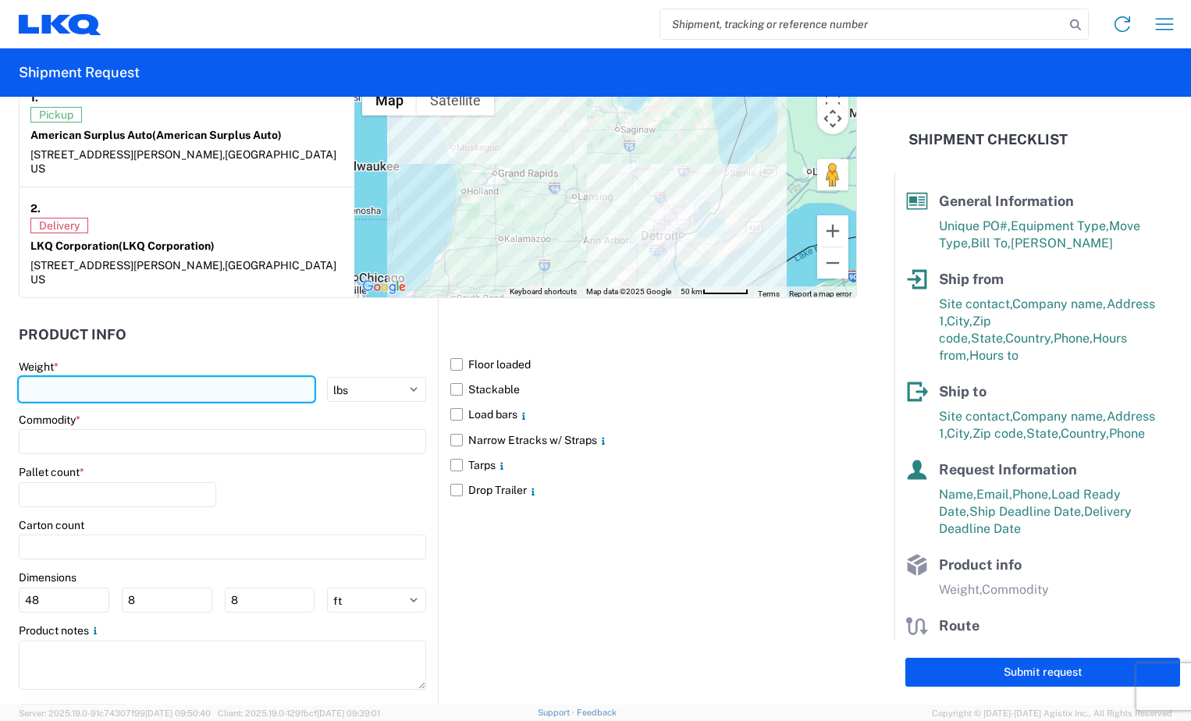
click at [110, 377] on input "number" at bounding box center [167, 389] width 296 height 25
type input "7500"
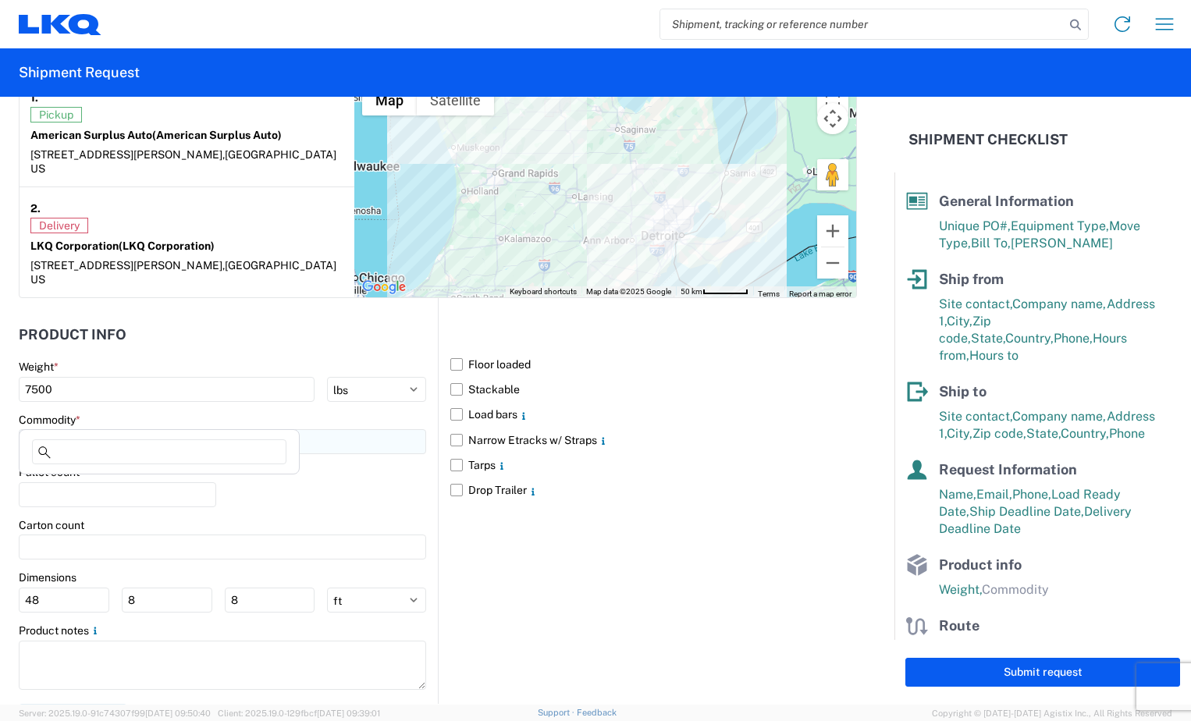
click at [134, 429] on input at bounding box center [222, 441] width 407 height 25
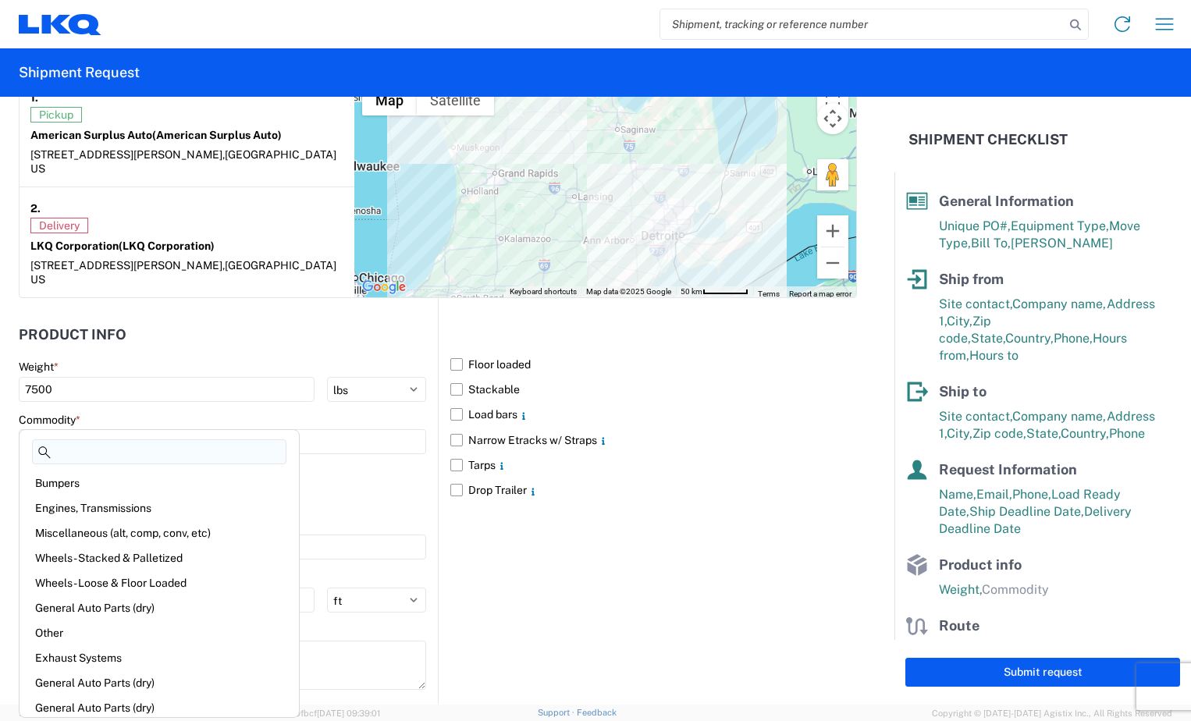
click at [125, 460] on input at bounding box center [159, 451] width 254 height 25
click at [64, 483] on div "Bumpers" at bounding box center [159, 483] width 273 height 25
type input "Bumpers"
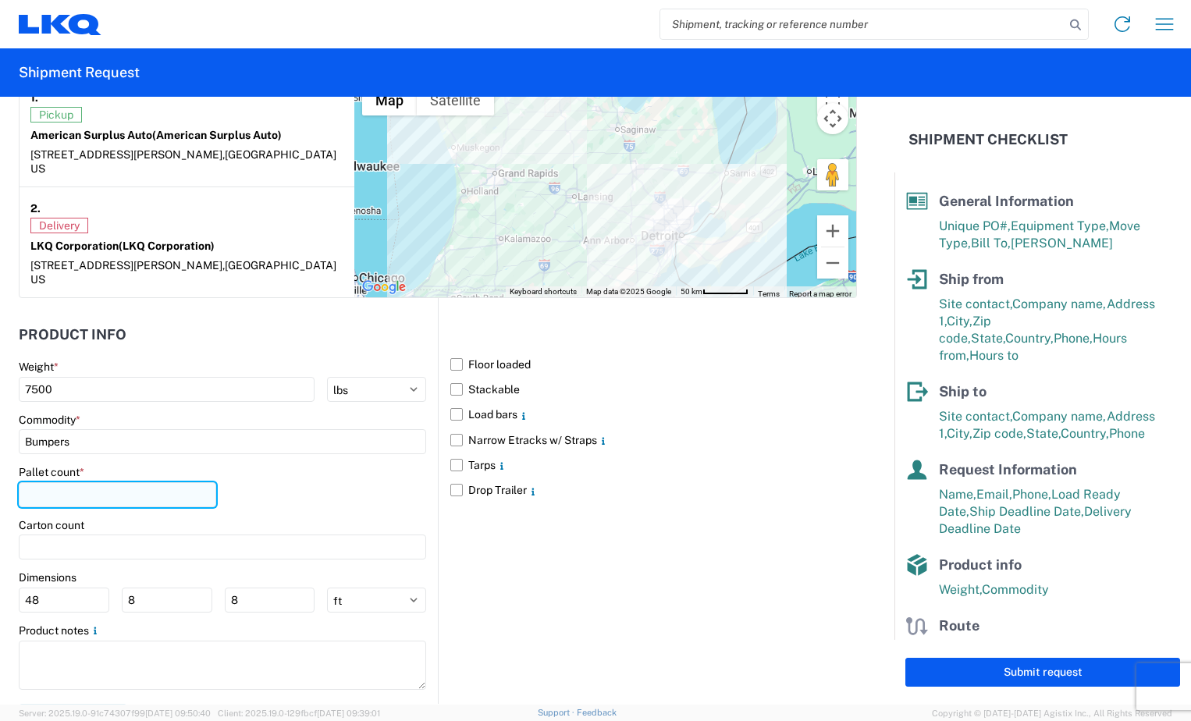
click at [61, 482] on input "number" at bounding box center [117, 494] width 197 height 25
type input "0"
click at [239, 471] on div "Pallet count * 0" at bounding box center [222, 491] width 407 height 53
click at [450, 352] on label "Floor loaded" at bounding box center [653, 364] width 407 height 25
click at [0, 0] on input "Floor loaded" at bounding box center [0, 0] width 0 height 0
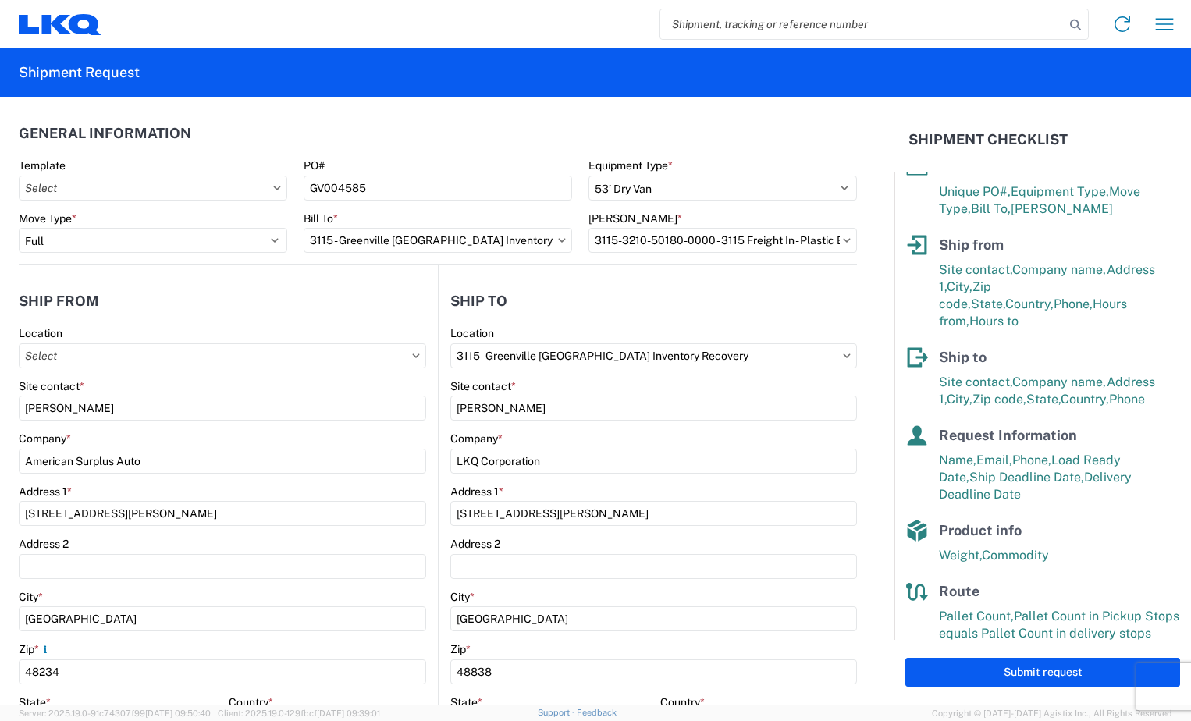
scroll to position [53, 0]
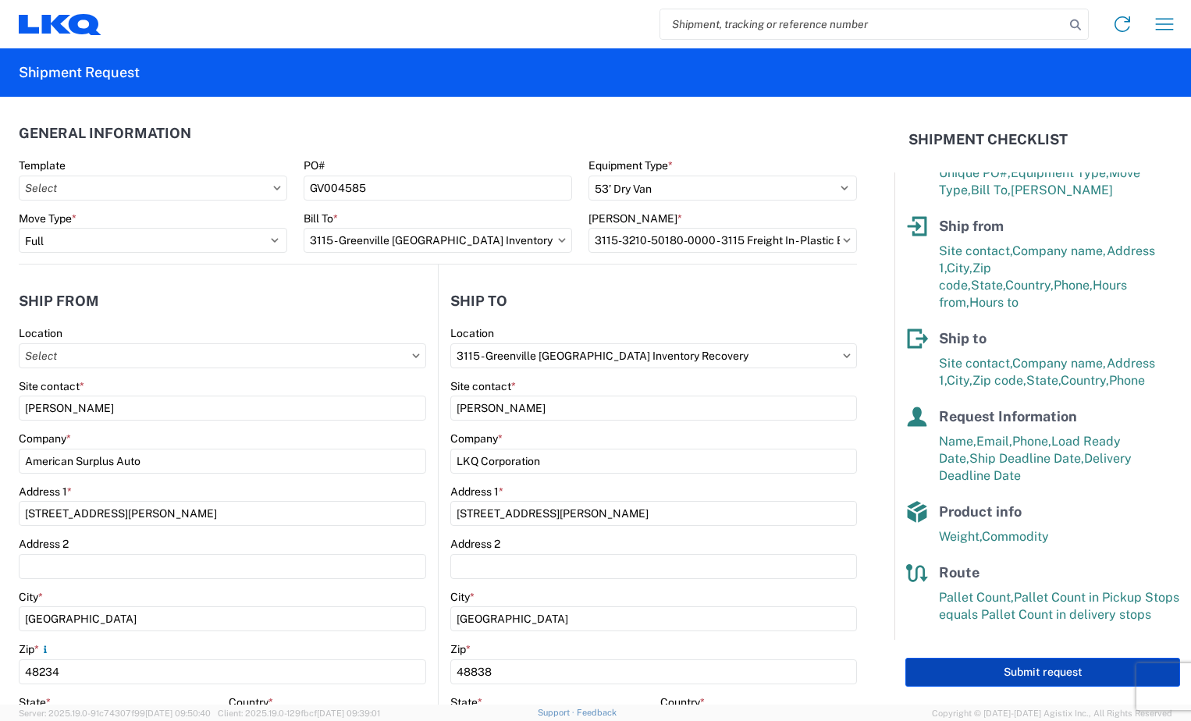
click at [1007, 677] on button "Submit request" at bounding box center [1042, 672] width 275 height 29
select select "US"
